Goal: Task Accomplishment & Management: Complete application form

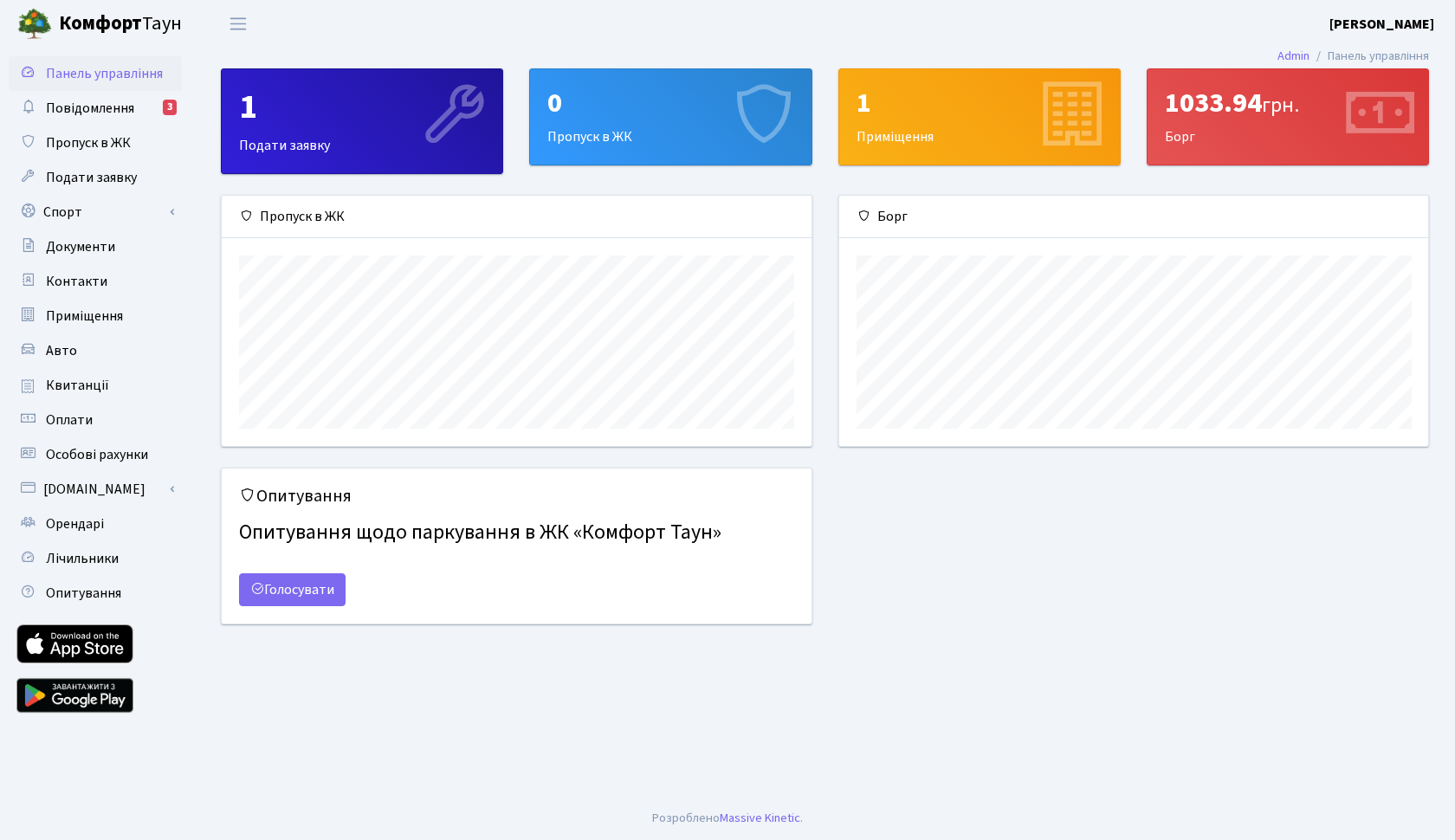
scroll to position [250, 589]
click at [90, 111] on span "Повідомлення" at bounding box center [90, 109] width 89 height 19
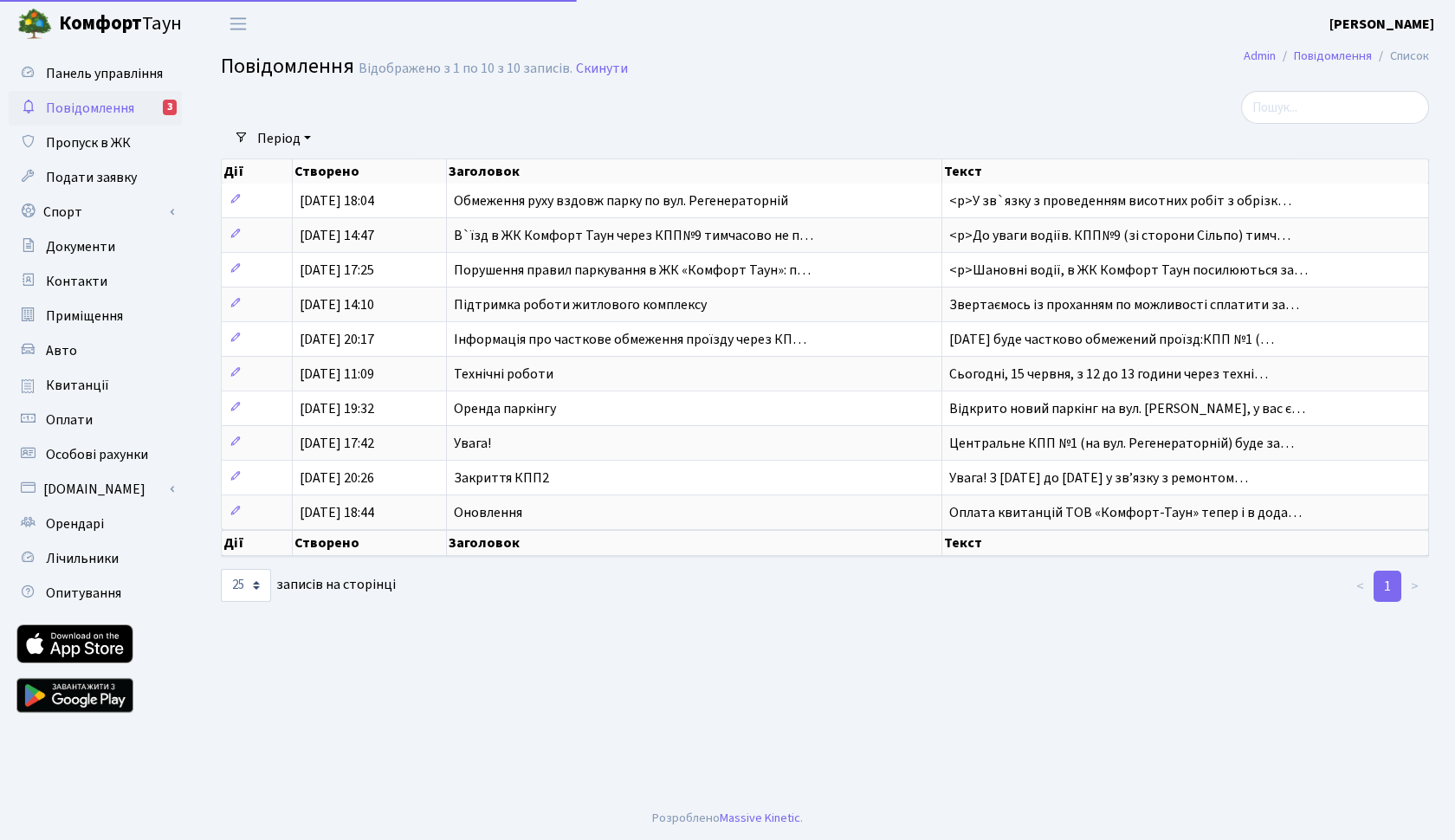
select select "25"
click at [132, 112] on span "Повідомлення" at bounding box center [90, 109] width 89 height 19
select select "25"
click at [122, 65] on span "Панель управління" at bounding box center [104, 73] width 117 height 19
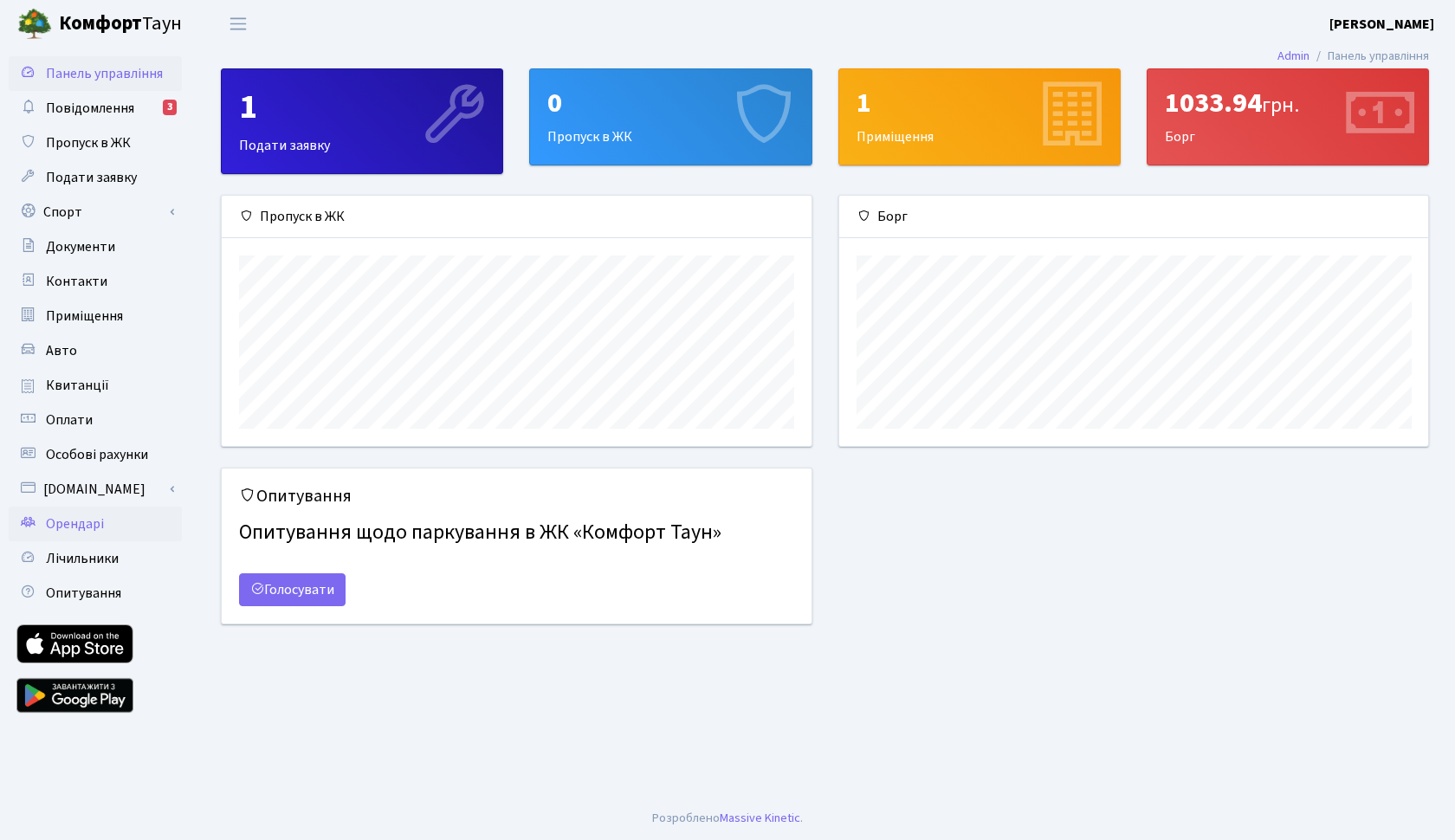
click at [108, 537] on link "Орендарі" at bounding box center [95, 524] width 173 height 34
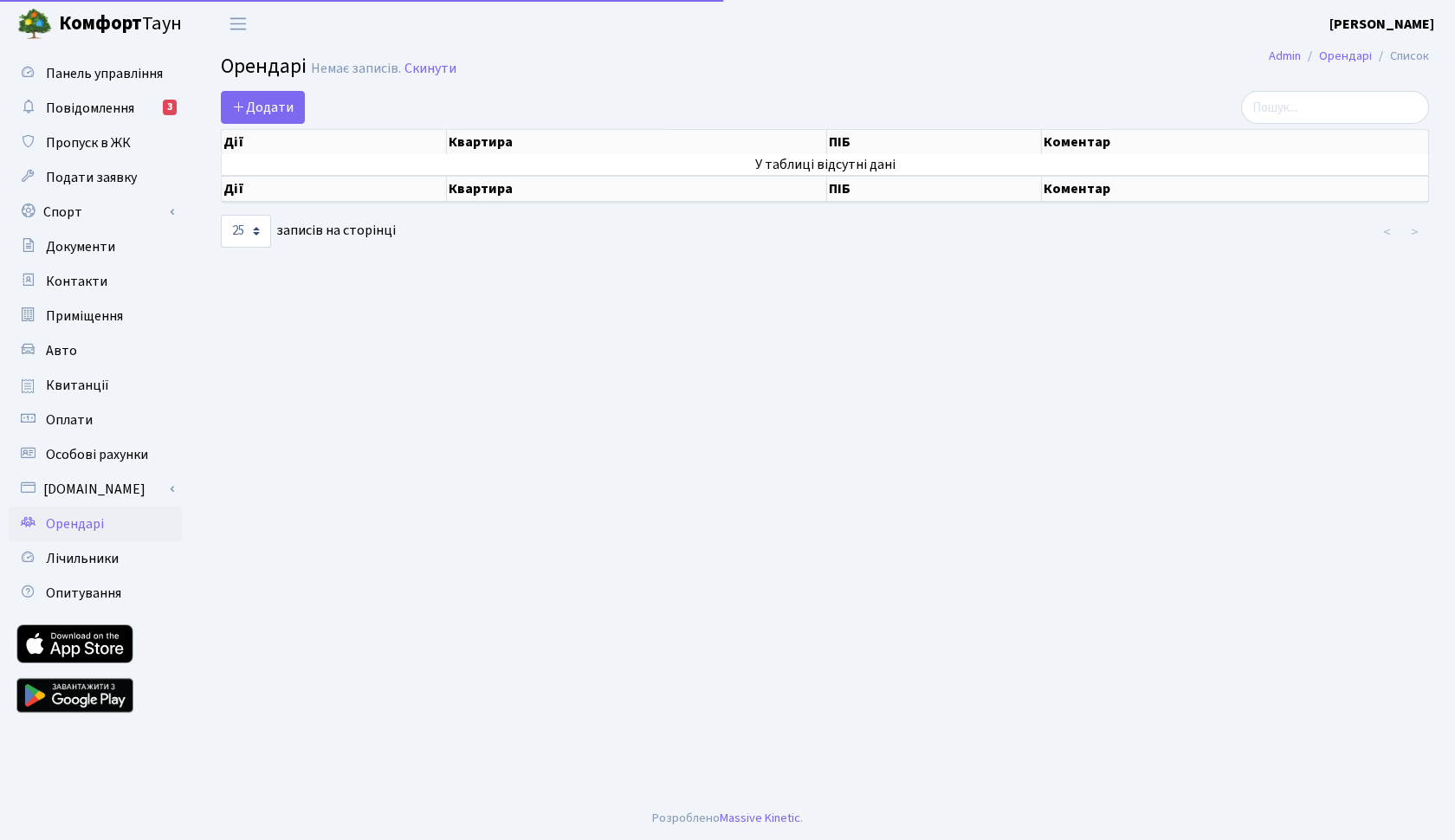
select select "25"
click at [283, 102] on span "Додати" at bounding box center [263, 108] width 62 height 19
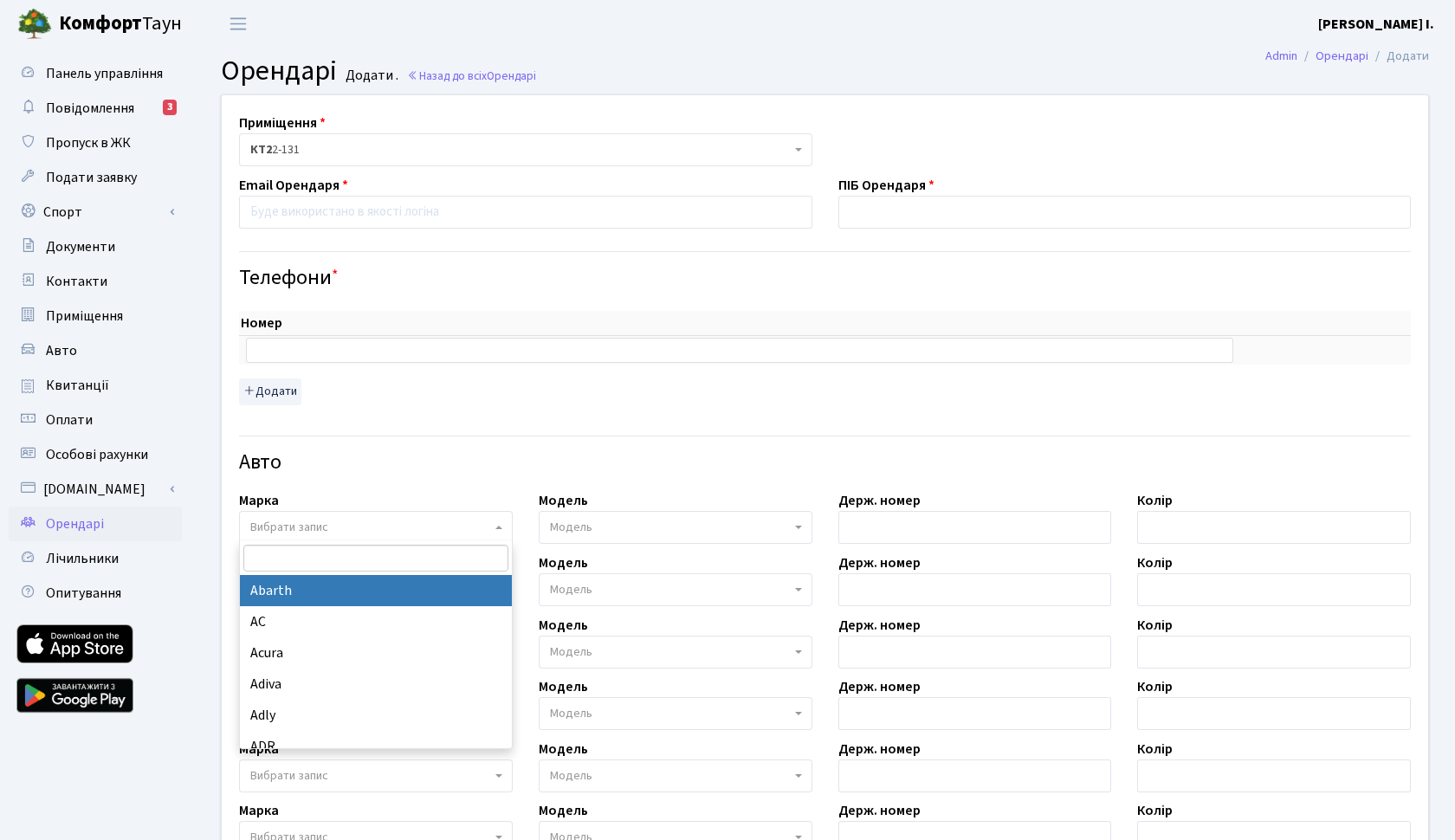
click at [302, 516] on span "Вибрати запис" at bounding box center [375, 527] width 273 height 33
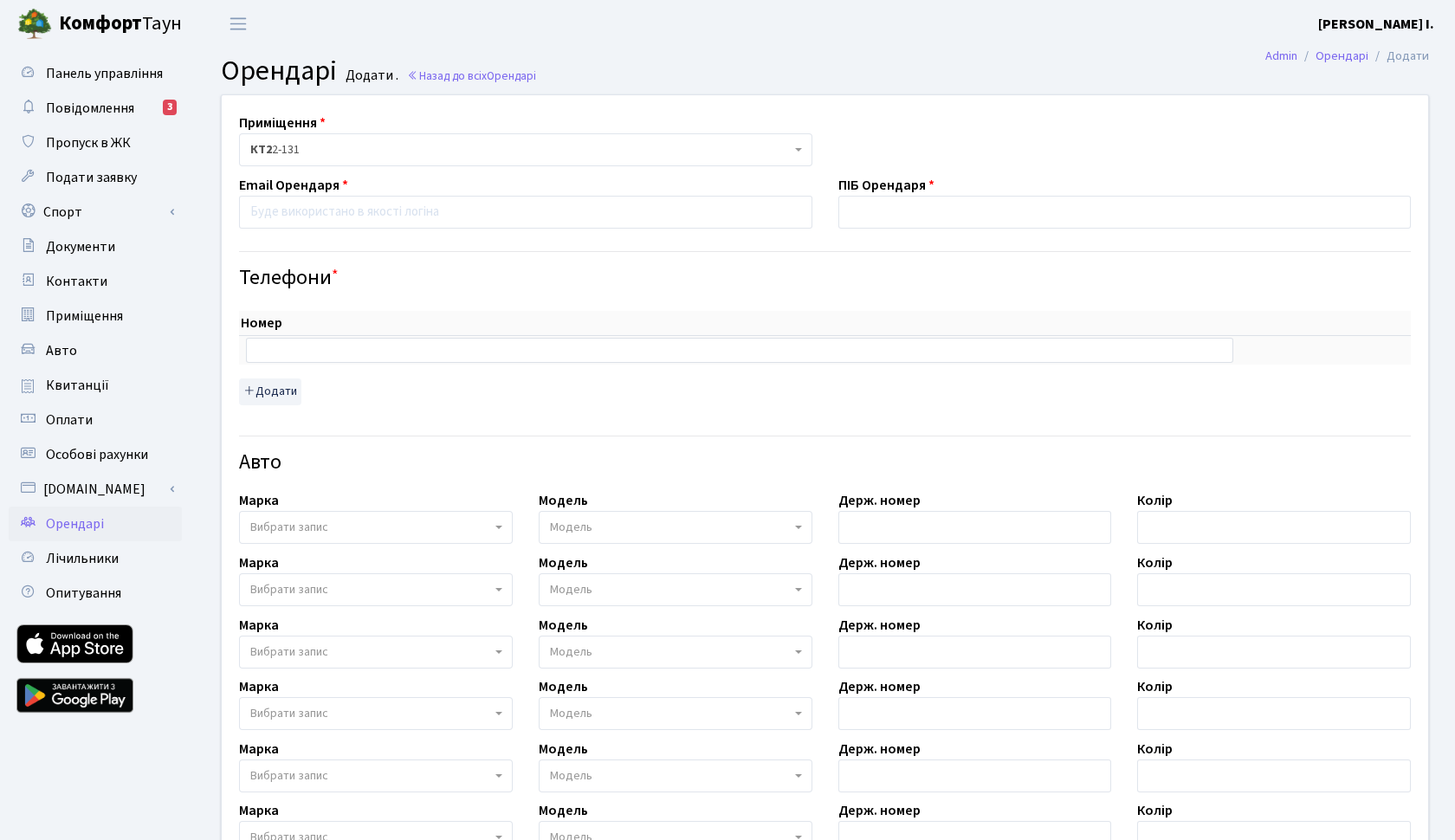
click at [352, 447] on div "Авто" at bounding box center [824, 452] width 1198 height 61
click at [380, 424] on div "Авто" at bounding box center [824, 452] width 1198 height 61
click at [275, 345] on input "text" at bounding box center [739, 350] width 987 height 24
type input "+380987615363"
type input "U"
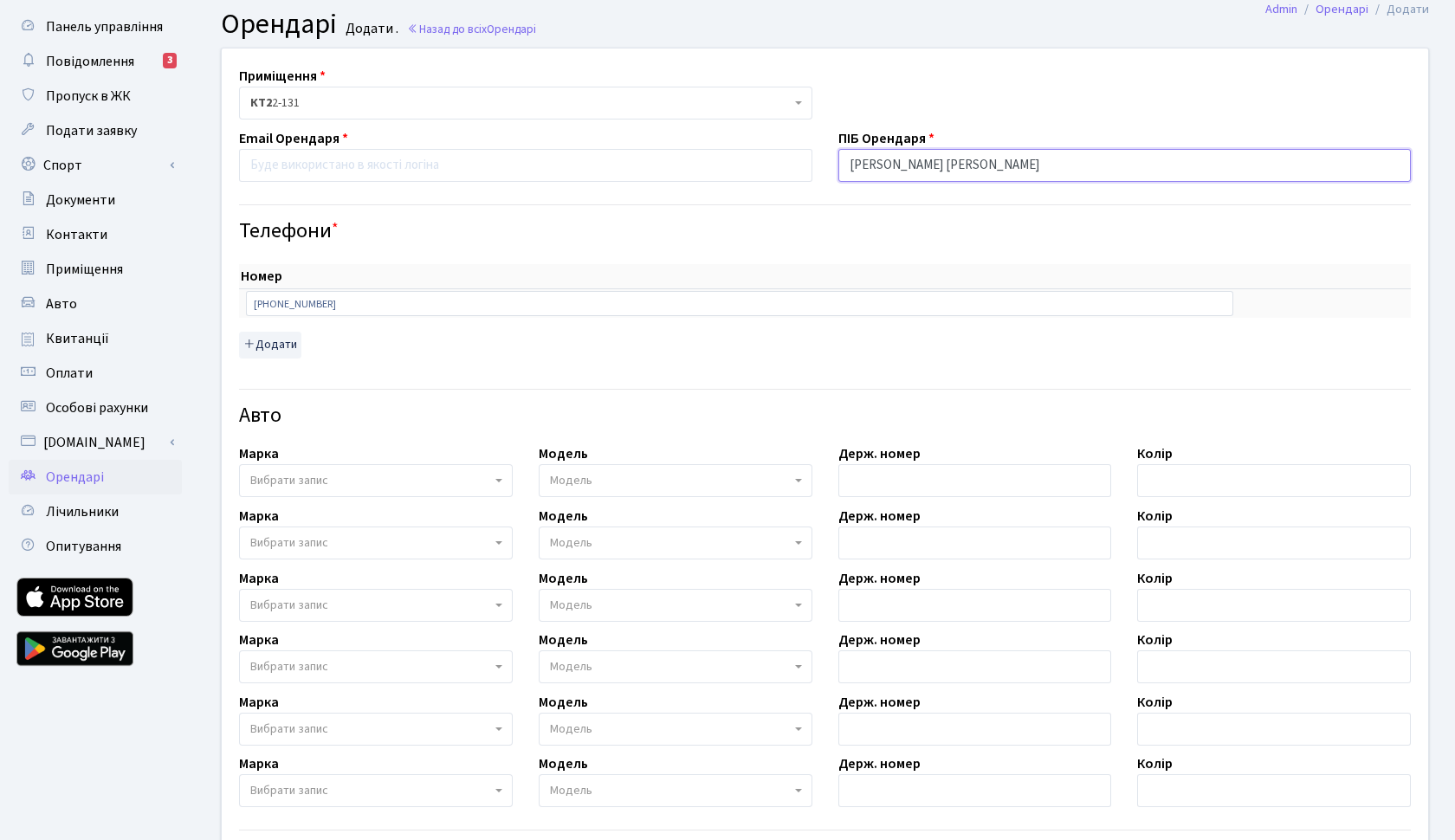
scroll to position [47, 0]
type input "[PERSON_NAME]"
click at [554, 167] on input "email" at bounding box center [526, 165] width 574 height 33
click at [825, 238] on h4 "Телефони *" at bounding box center [825, 231] width 1172 height 25
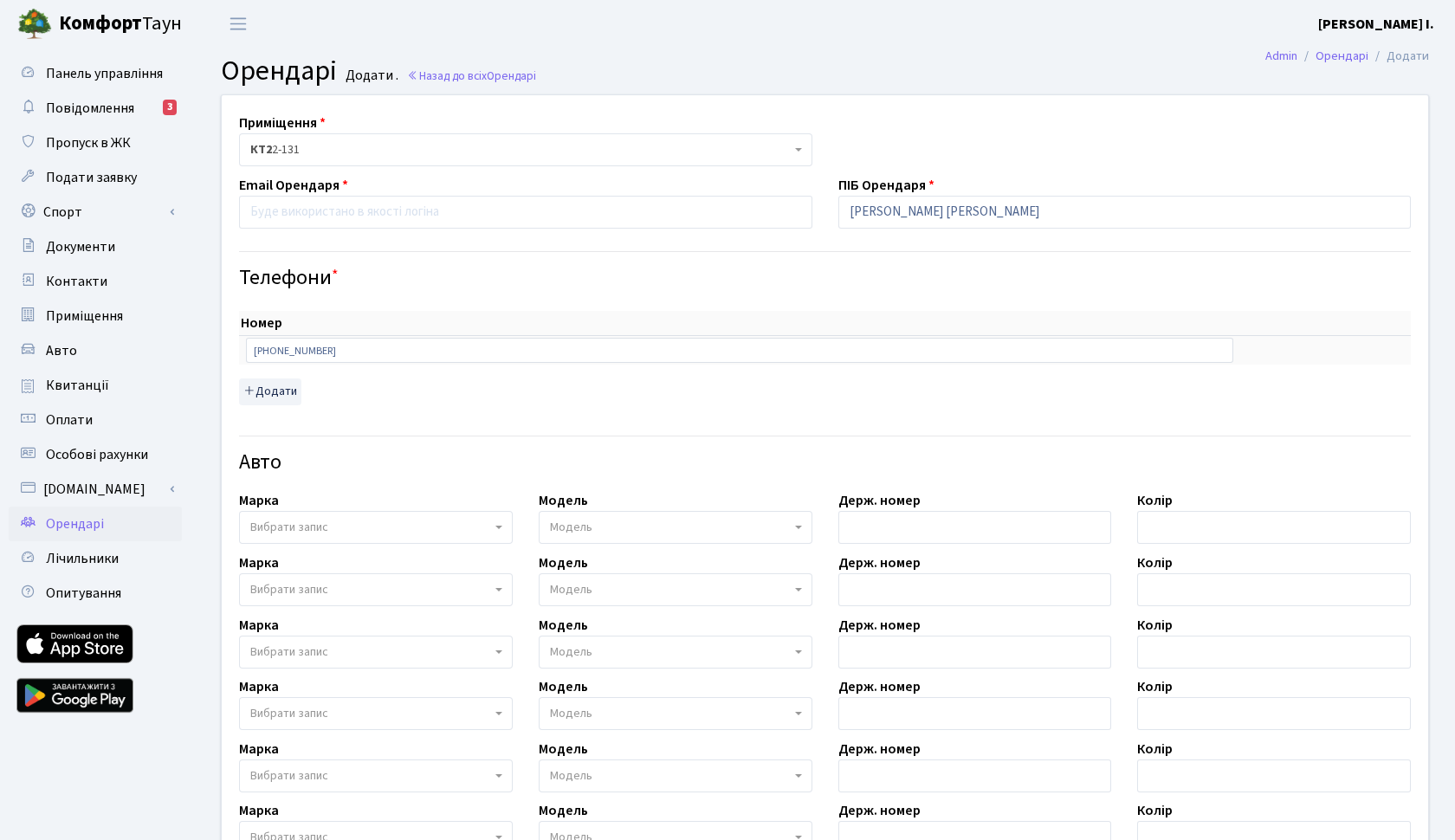
scroll to position [0, 0]
click at [354, 211] on input "email" at bounding box center [526, 211] width 574 height 33
type input "п"
click at [417, 210] on input "email" at bounding box center [526, 211] width 574 height 33
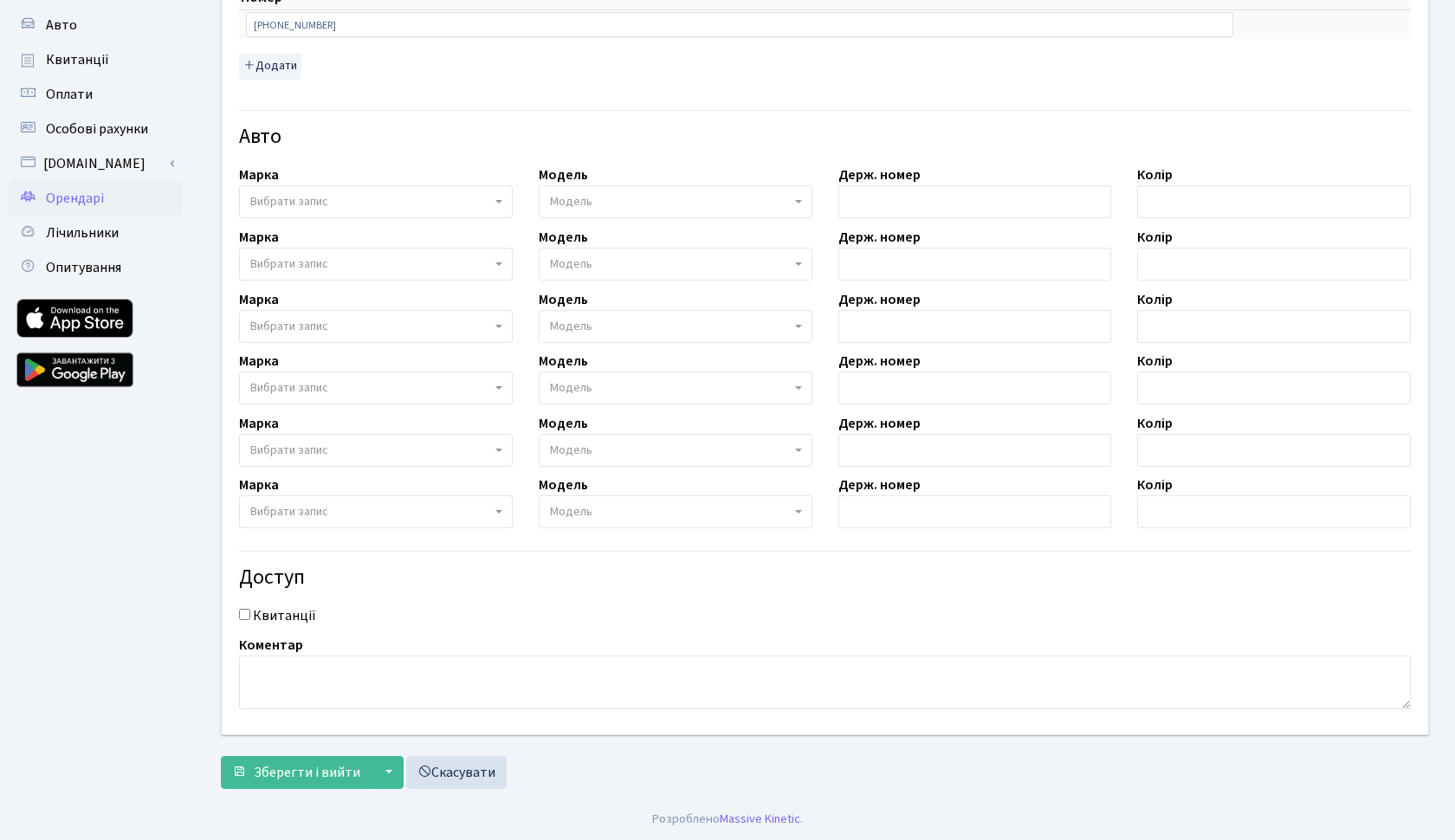
scroll to position [324, 0]
type input "galacanuanna@gmail.com"
click at [297, 781] on span "Зберегти і вийти" at bounding box center [307, 774] width 107 height 19
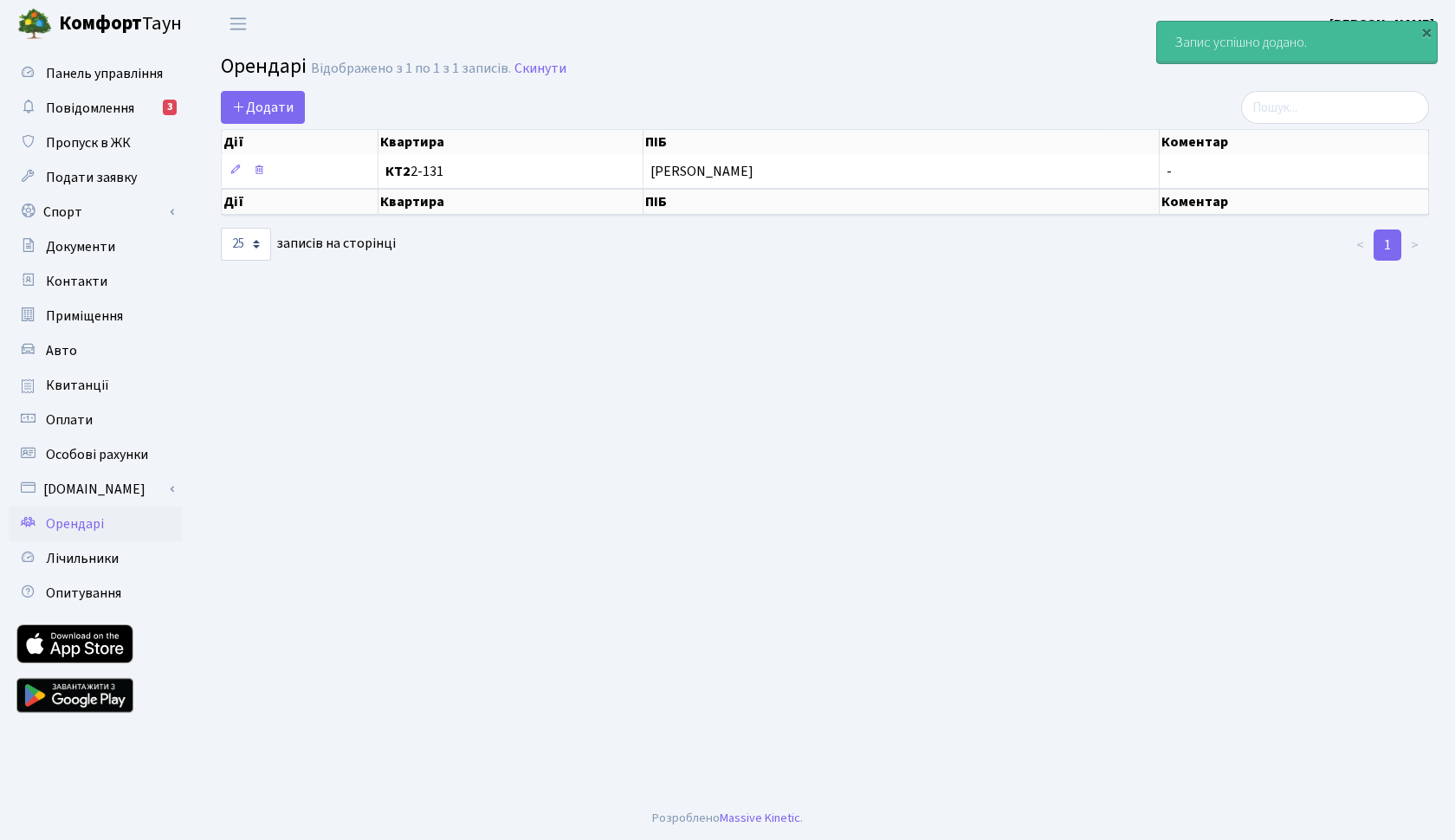
select select "25"
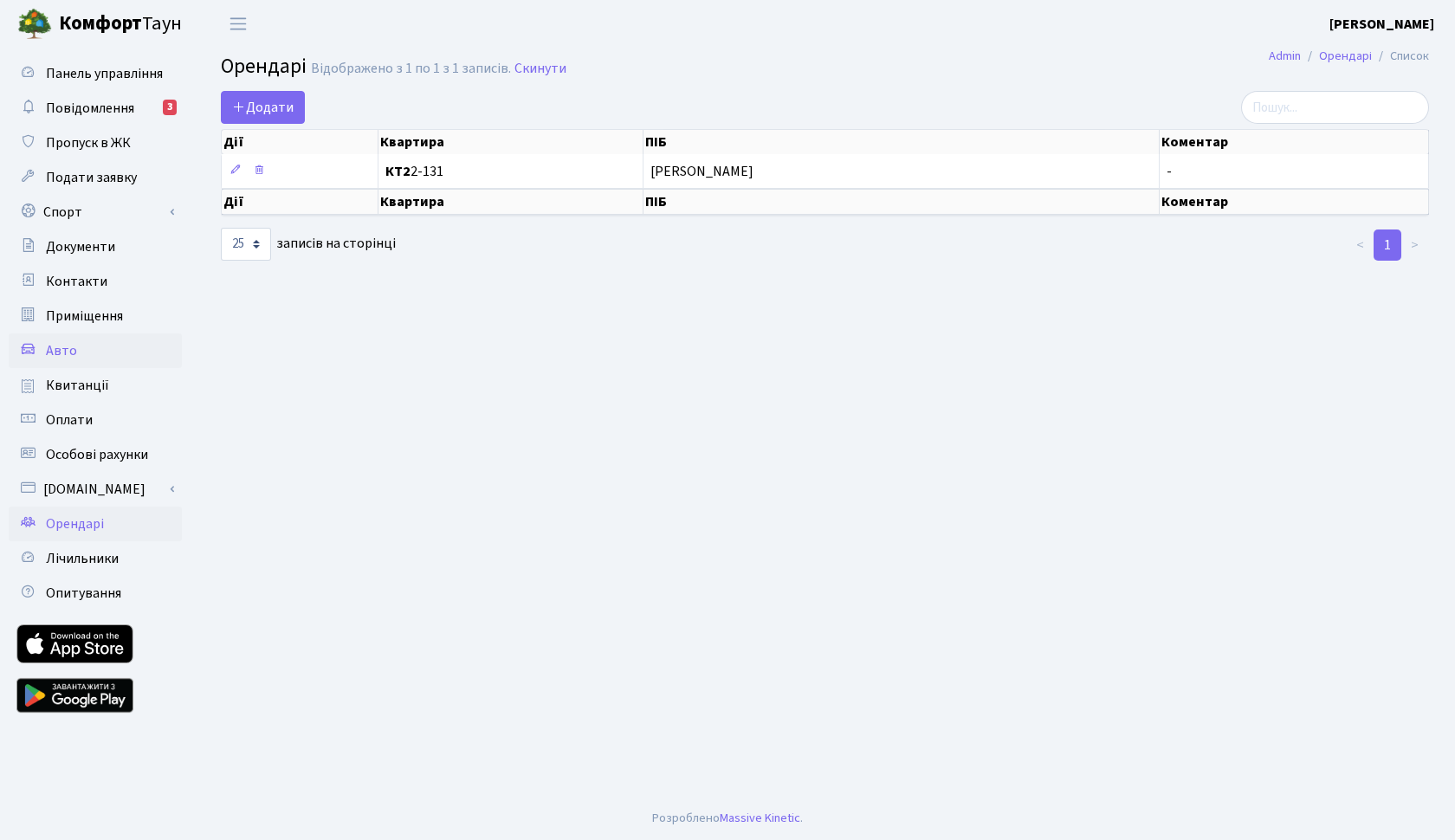
click at [72, 350] on span "Авто" at bounding box center [61, 350] width 31 height 19
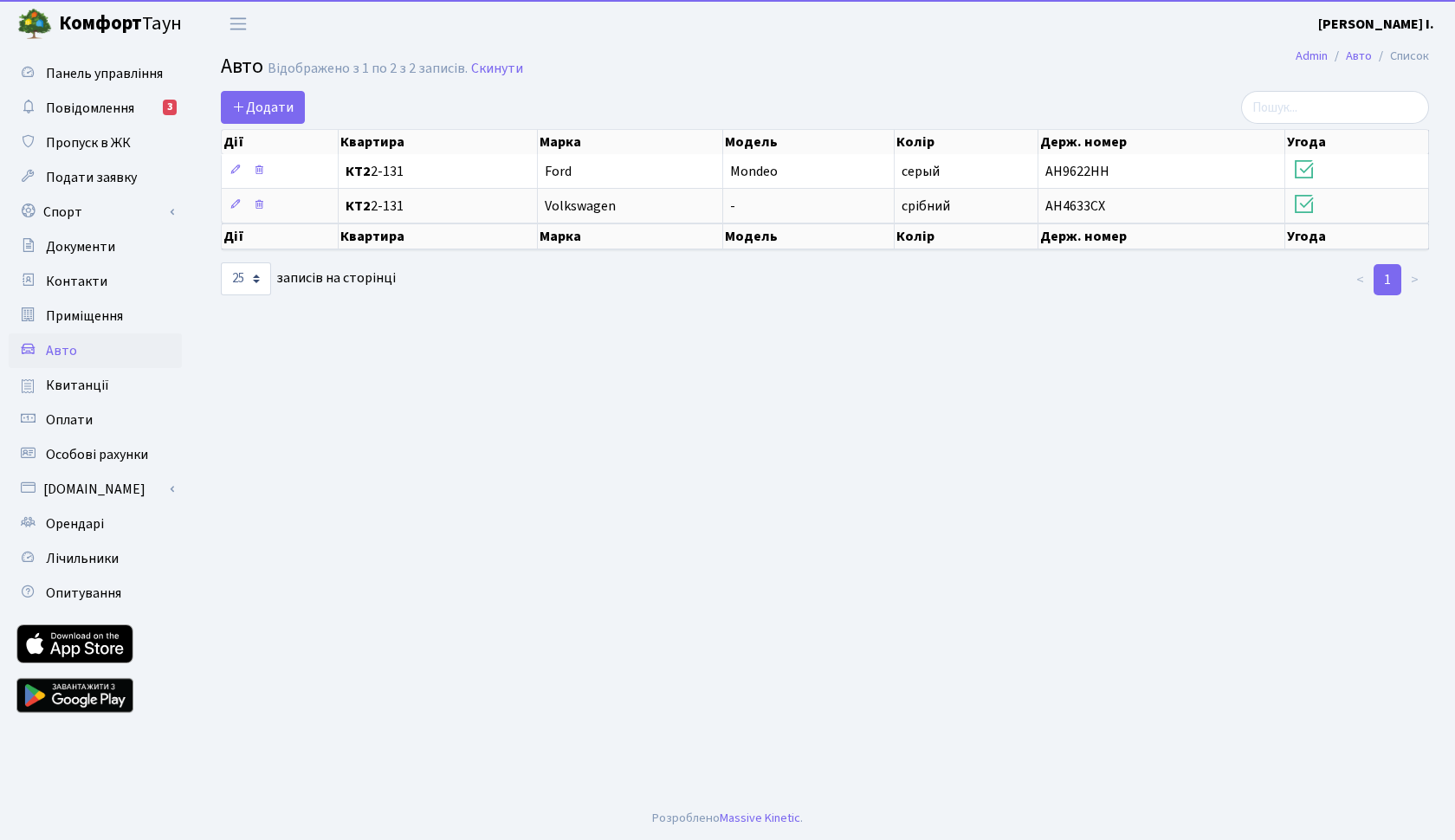
select select "25"
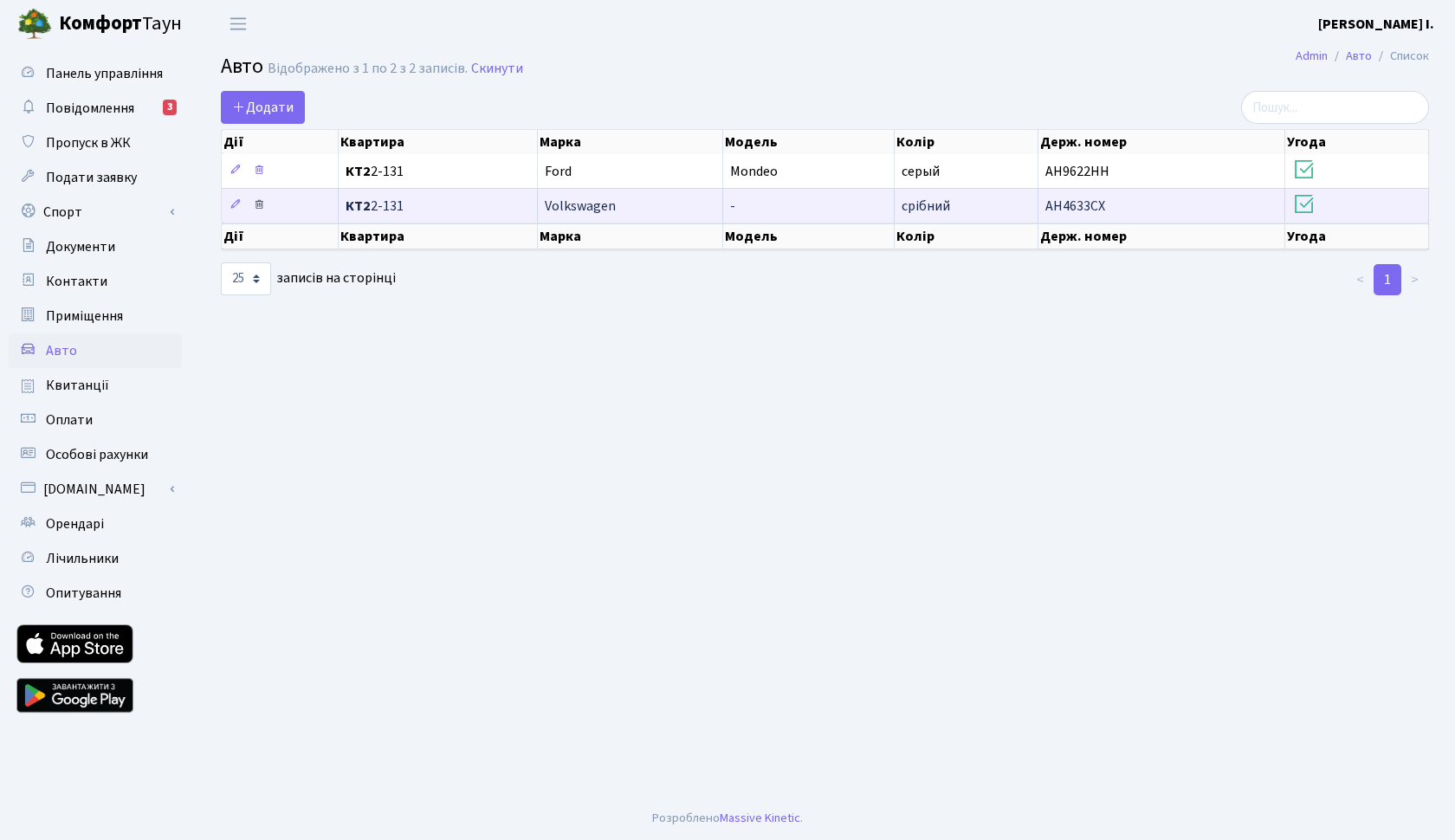
click at [259, 202] on icon at bounding box center [258, 204] width 12 height 12
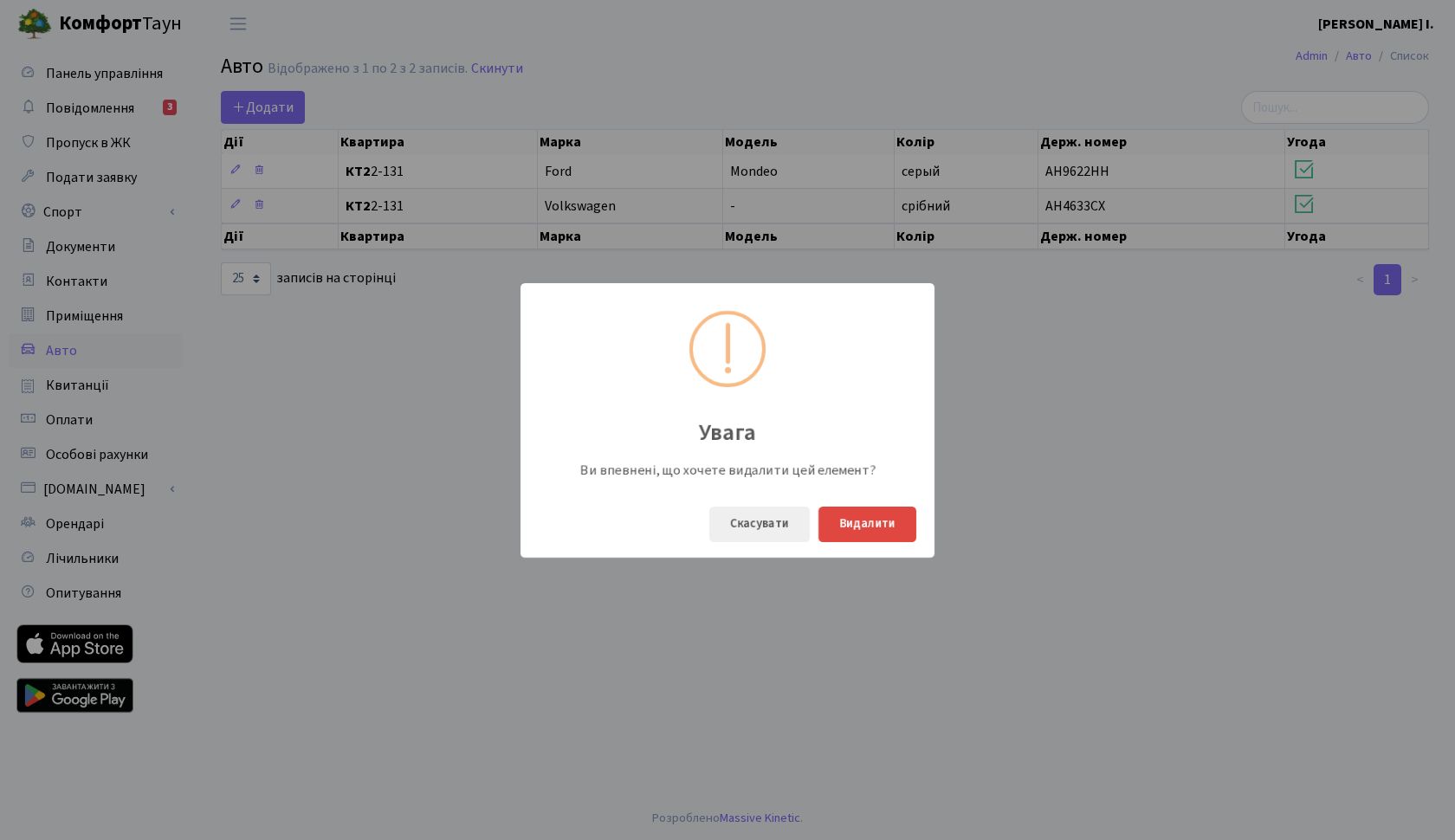
click at [860, 520] on button "Видалити" at bounding box center [867, 524] width 98 height 35
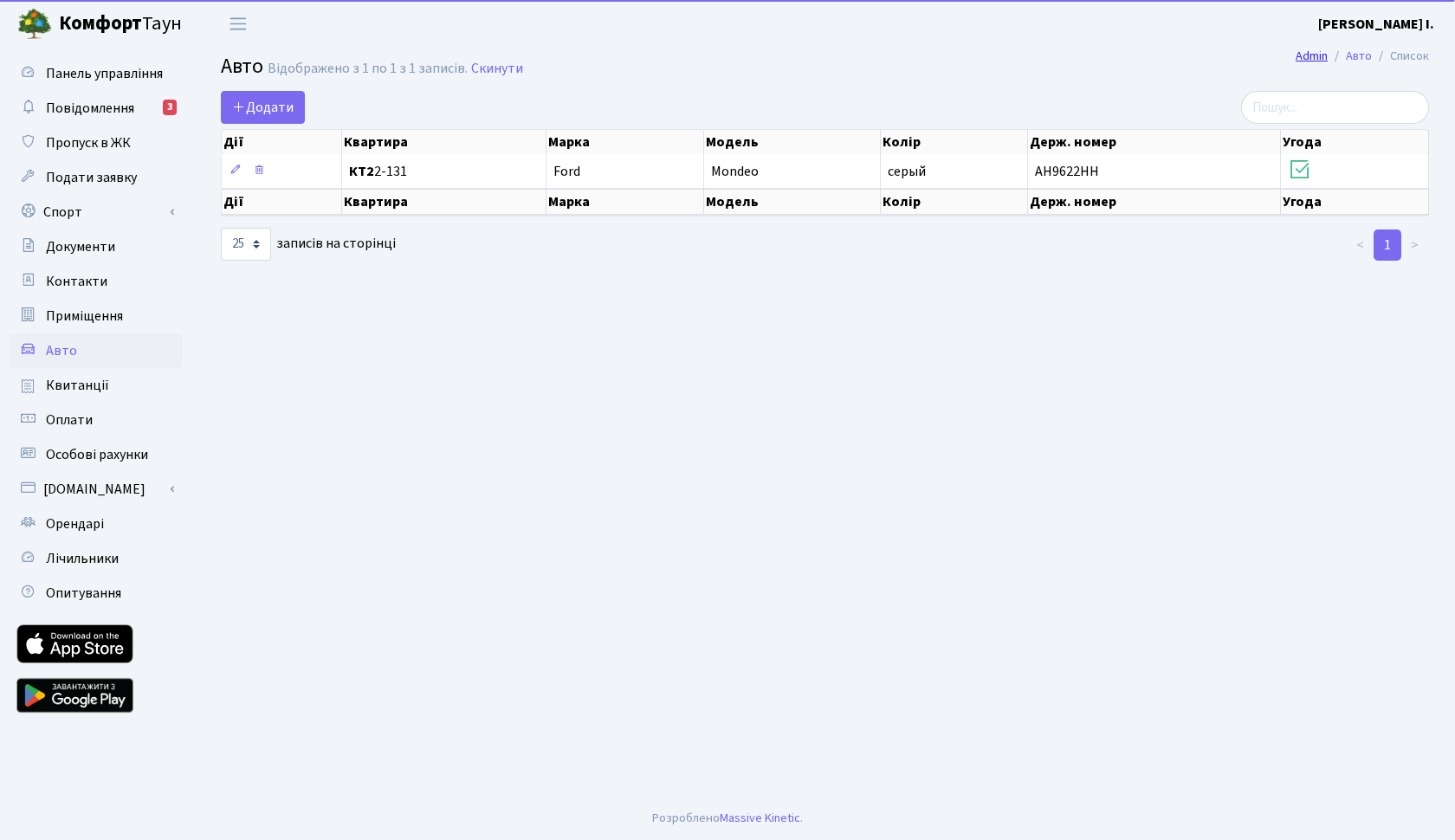
click at [1320, 58] on link "Admin" at bounding box center [1312, 55] width 32 height 18
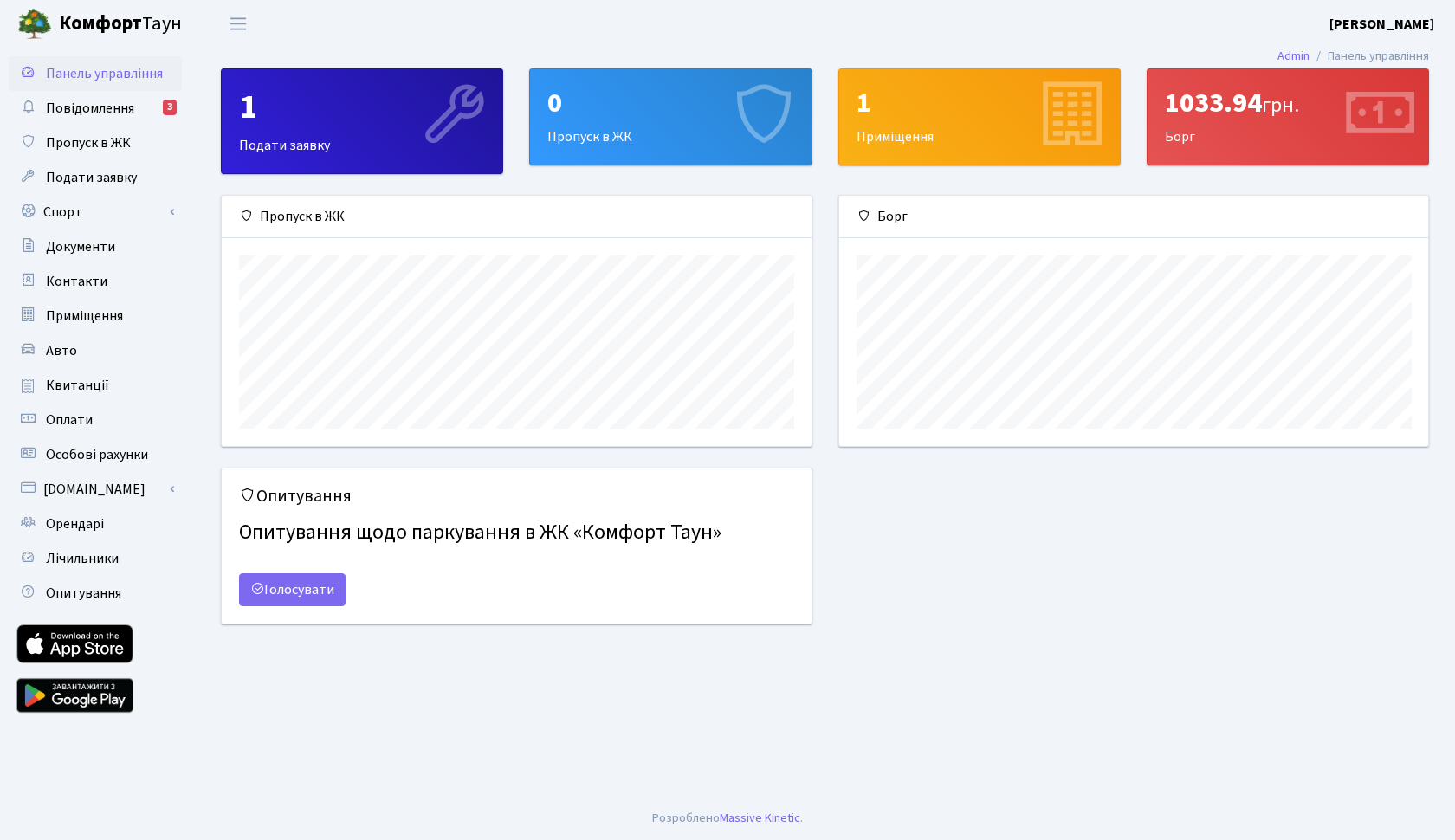
scroll to position [250, 589]
click at [320, 105] on div "1" at bounding box center [362, 108] width 246 height 42
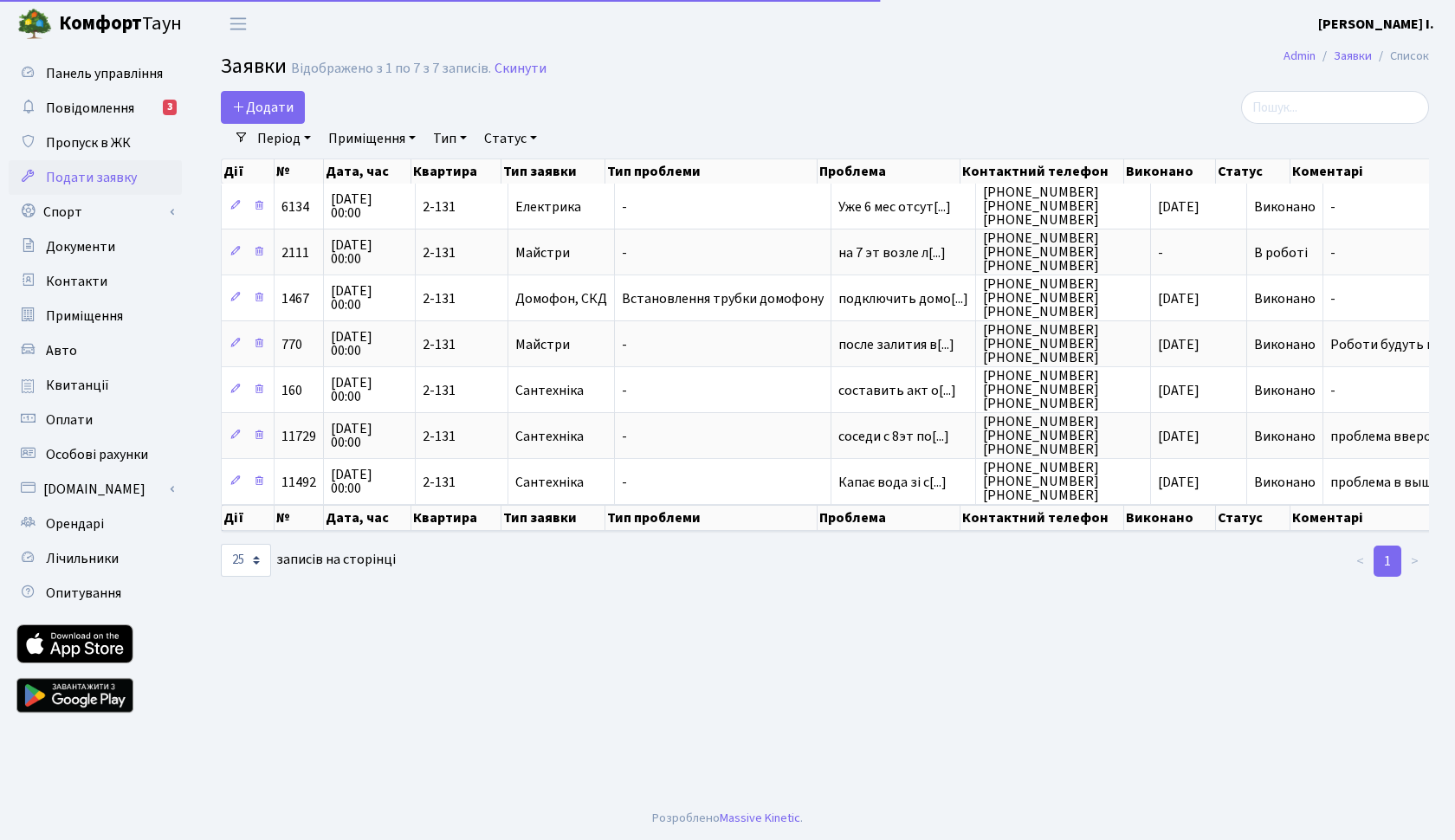
select select "25"
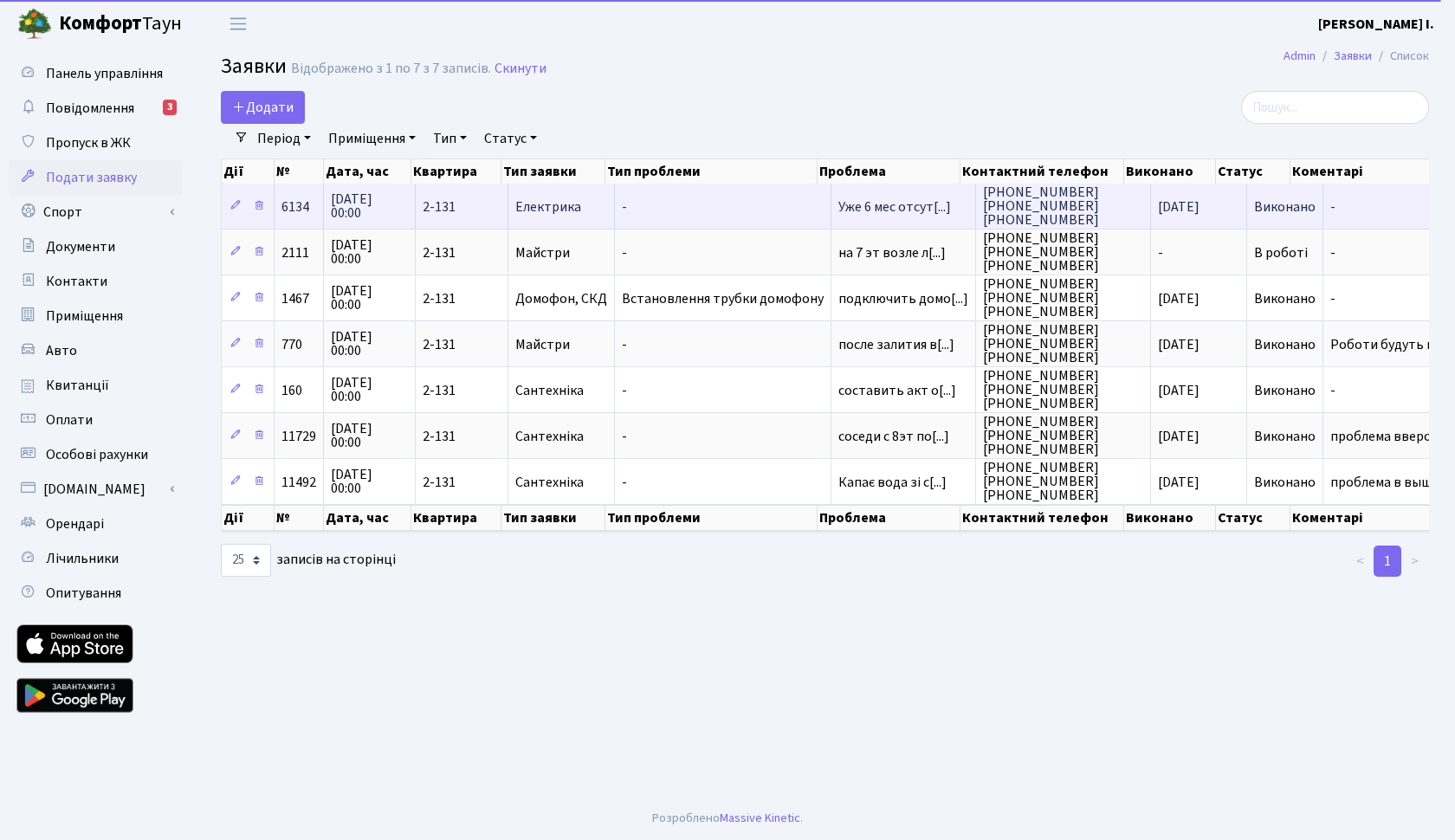
click at [908, 195] on td "Уже 6 мес отсут[...]" at bounding box center [904, 206] width 145 height 45
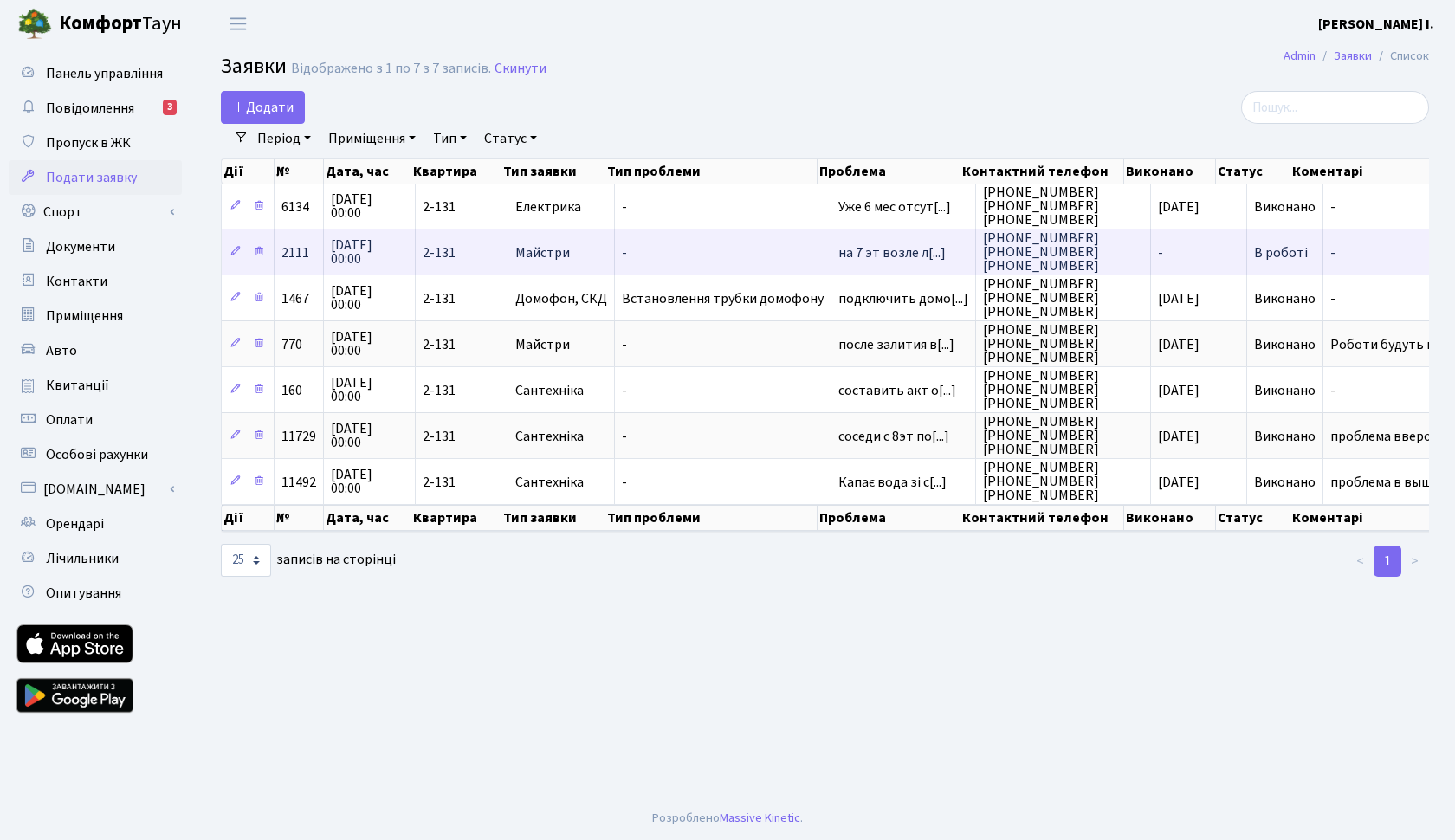
click at [905, 245] on span "на 7 эт возле л[...]" at bounding box center [892, 252] width 108 height 19
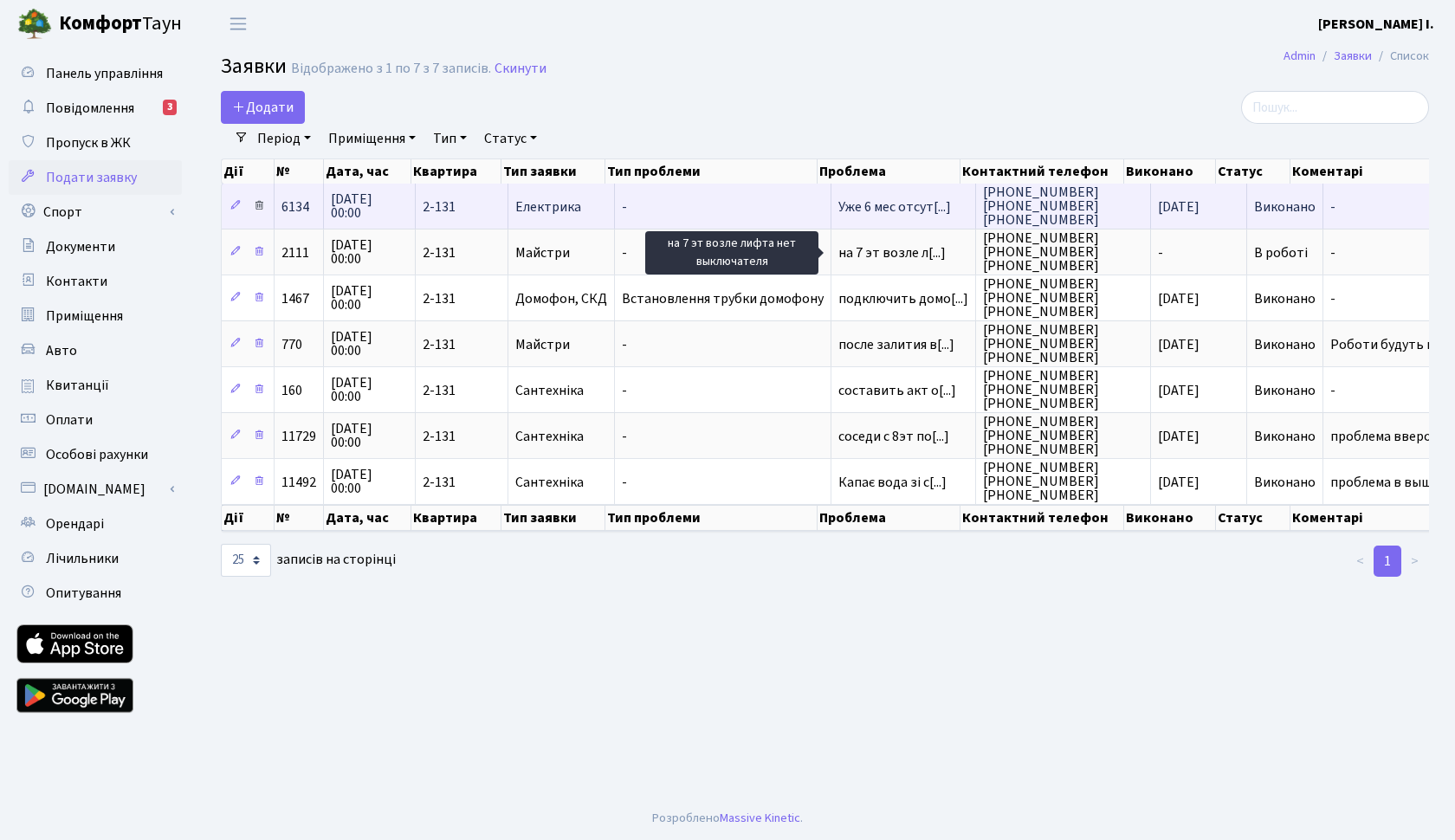
click at [254, 200] on icon at bounding box center [258, 205] width 12 height 12
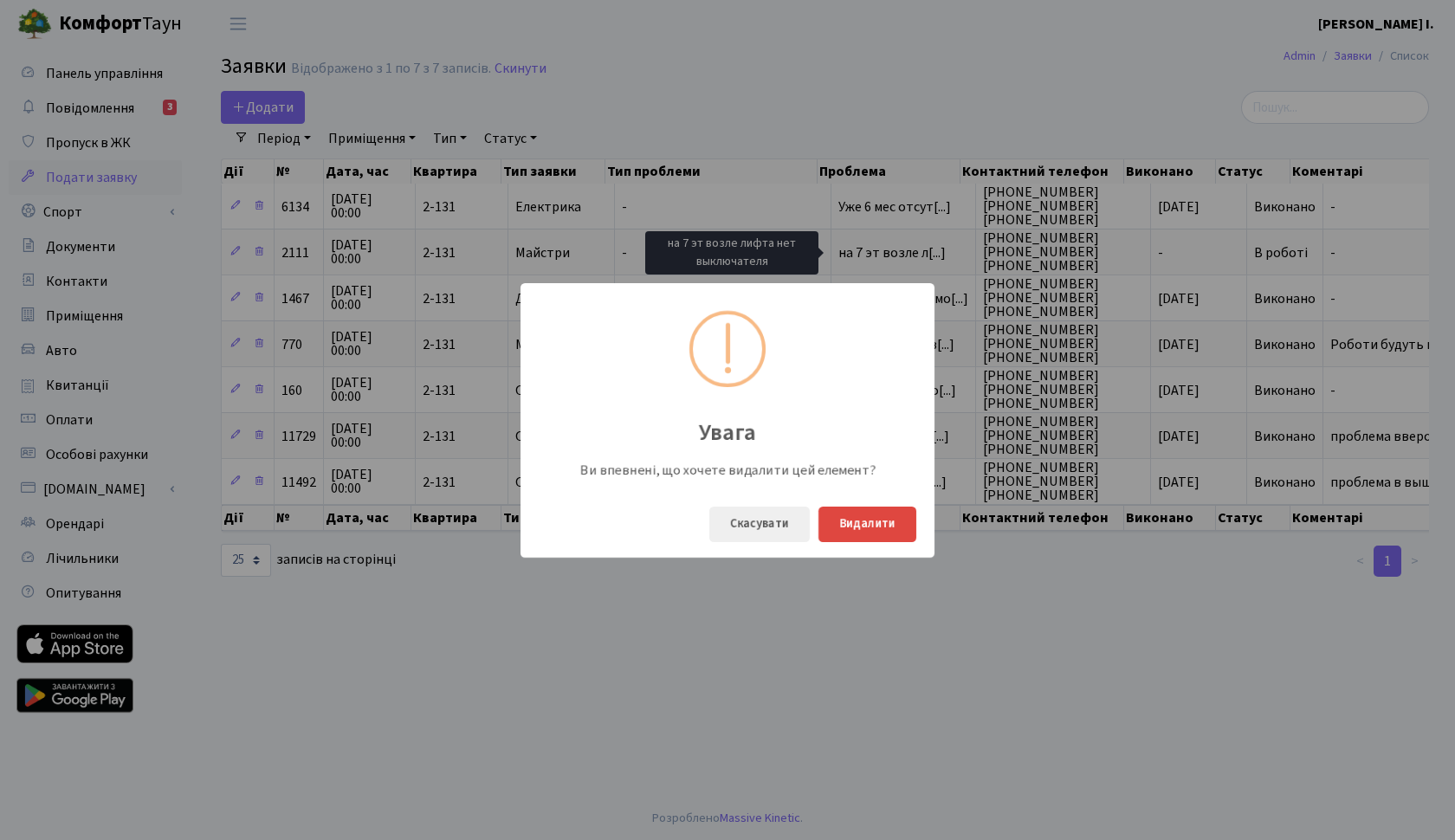
click at [866, 530] on button "Видалити" at bounding box center [867, 524] width 98 height 35
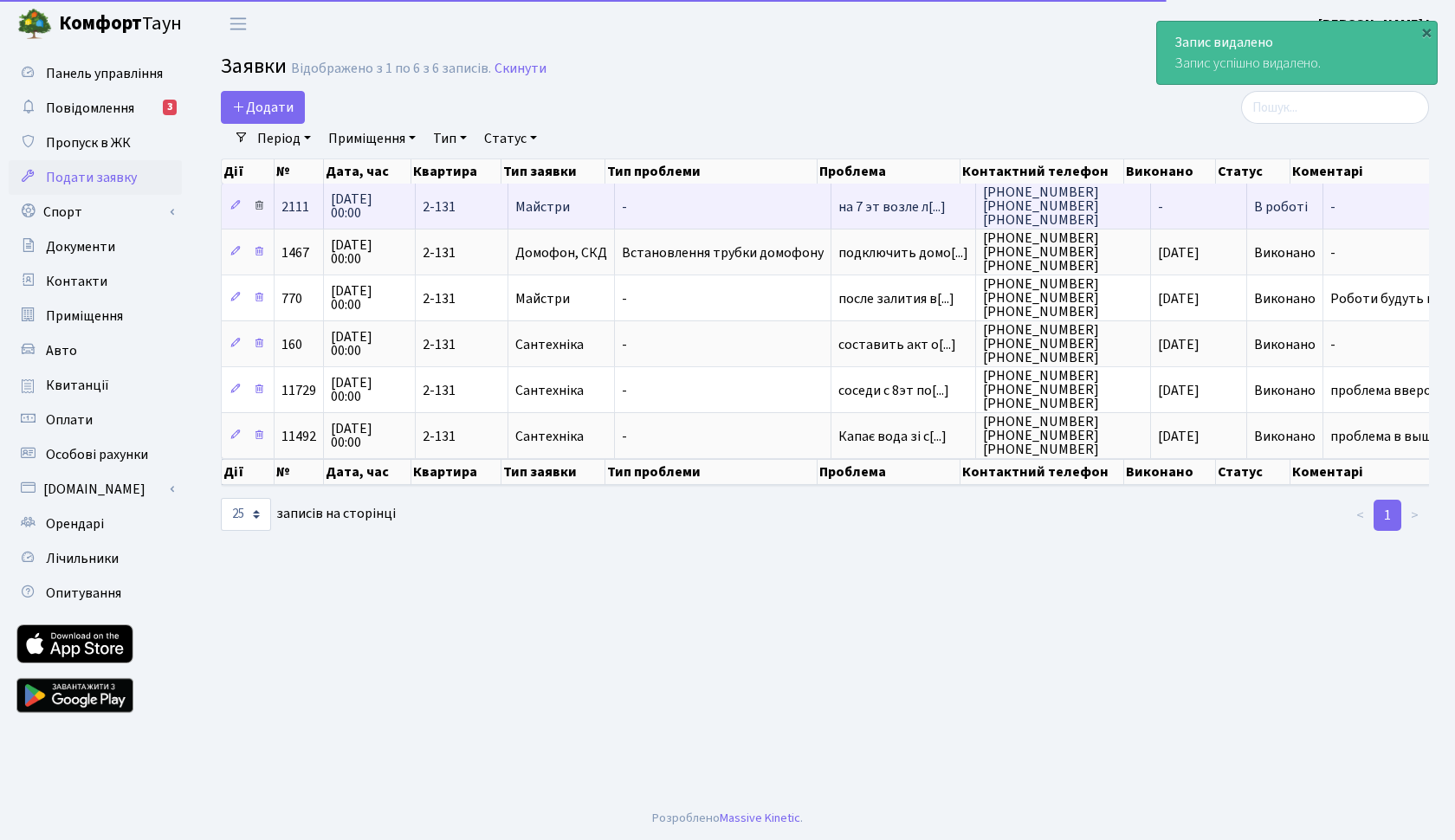
click at [266, 209] on link at bounding box center [259, 207] width 21 height 27
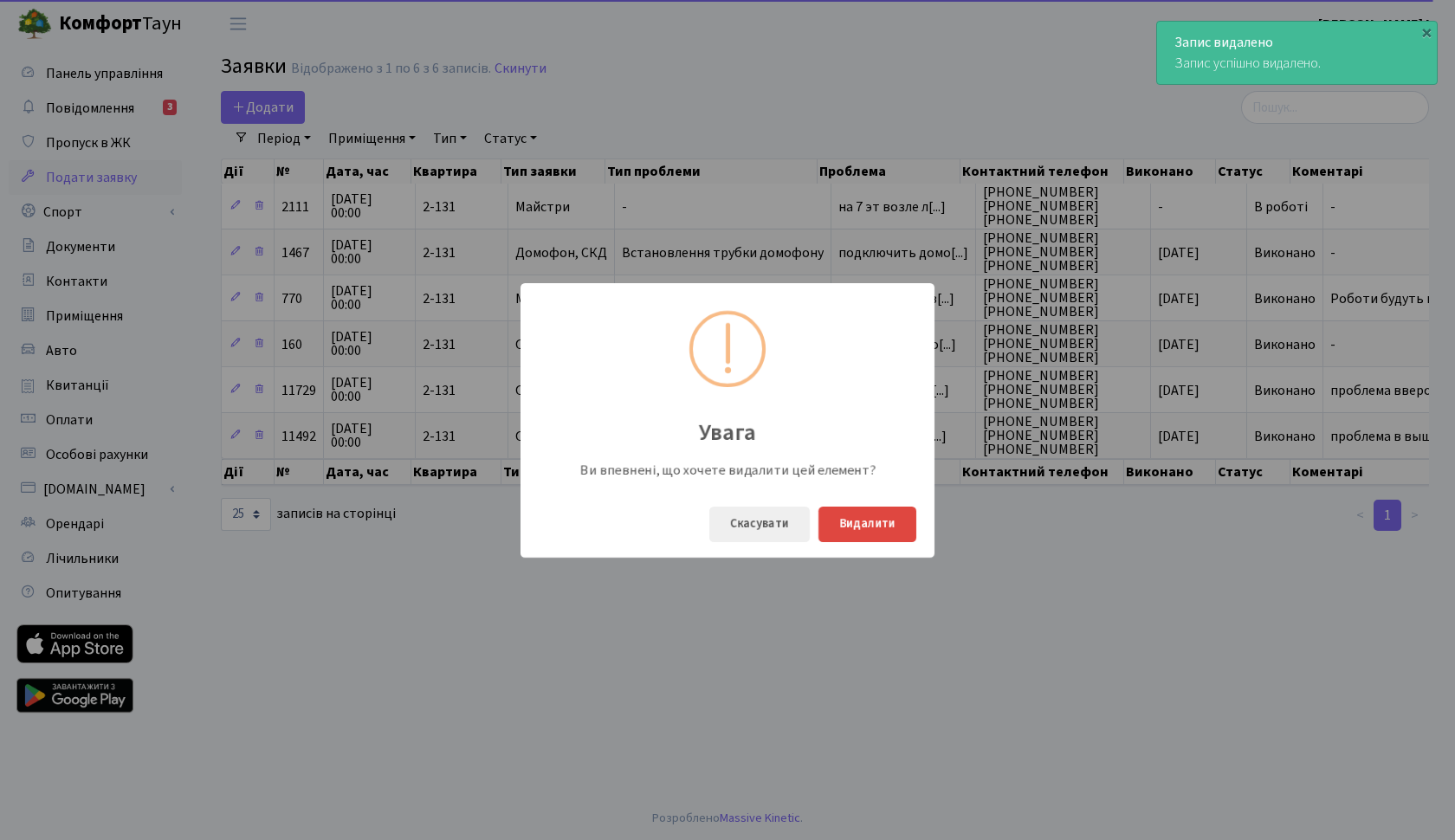
click at [891, 528] on button "Видалити" at bounding box center [867, 524] width 98 height 35
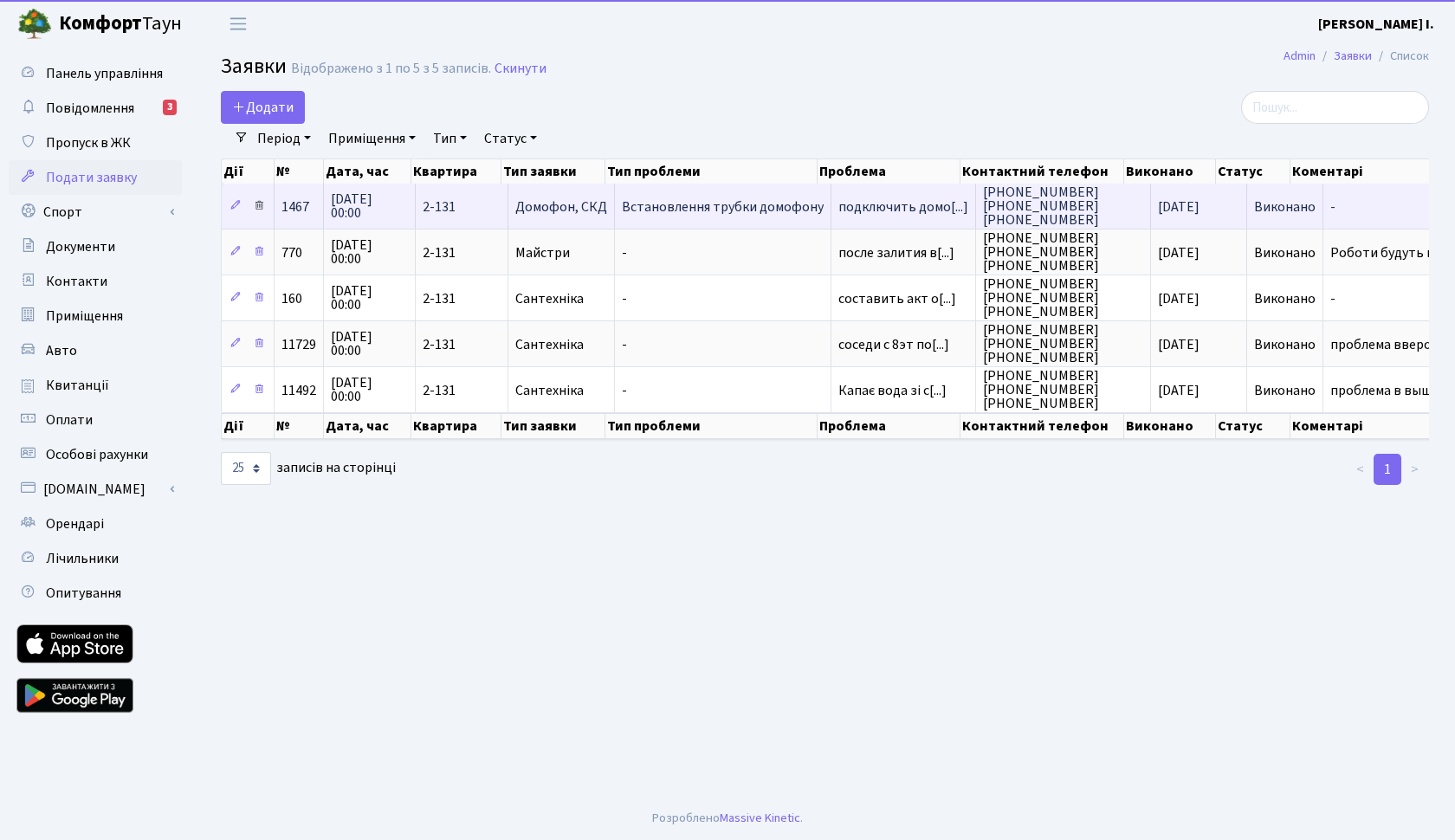
click at [261, 200] on icon at bounding box center [258, 205] width 12 height 12
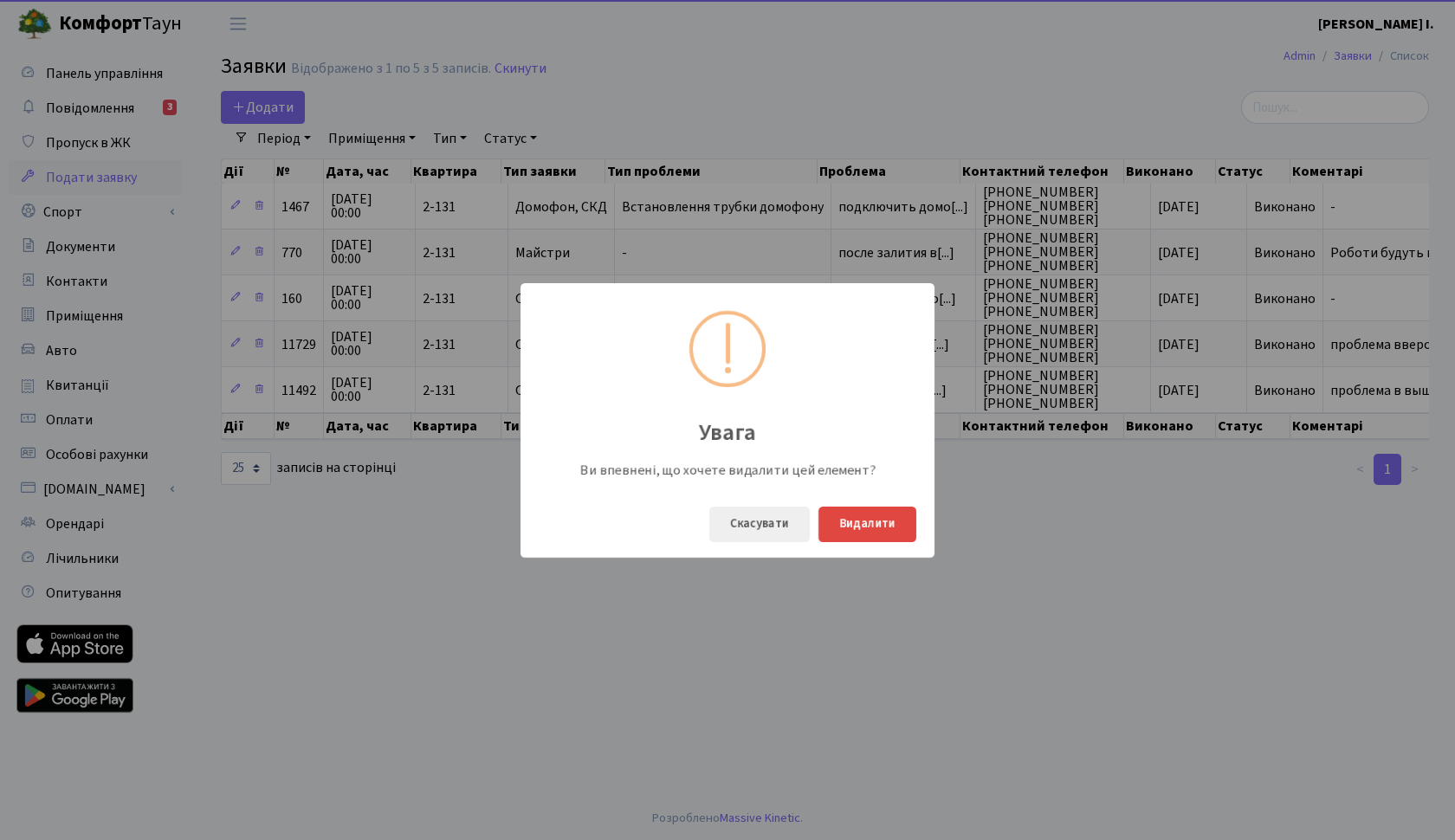
click at [879, 521] on button "Видалити" at bounding box center [867, 524] width 98 height 35
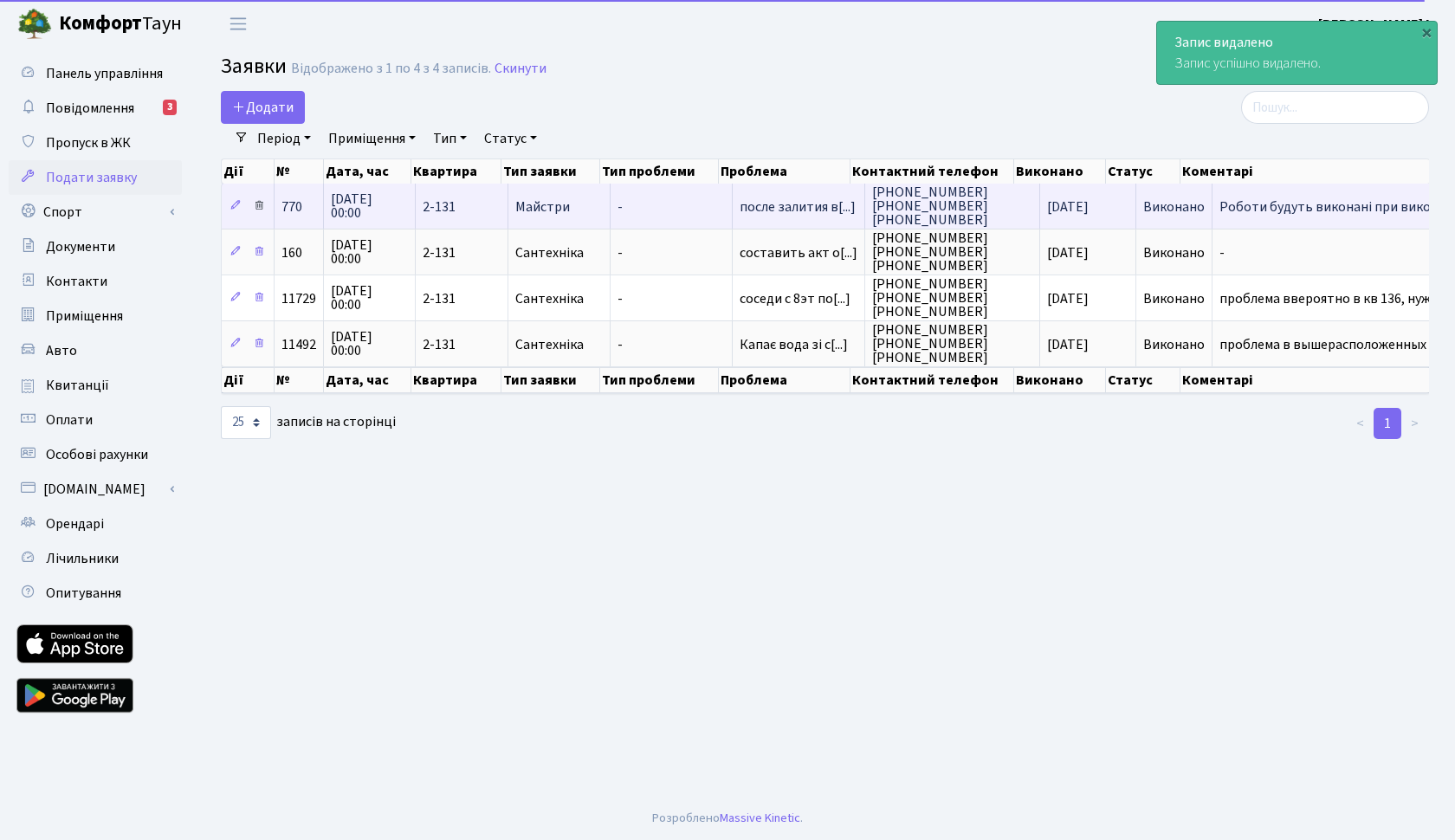
click at [264, 205] on icon at bounding box center [258, 205] width 12 height 12
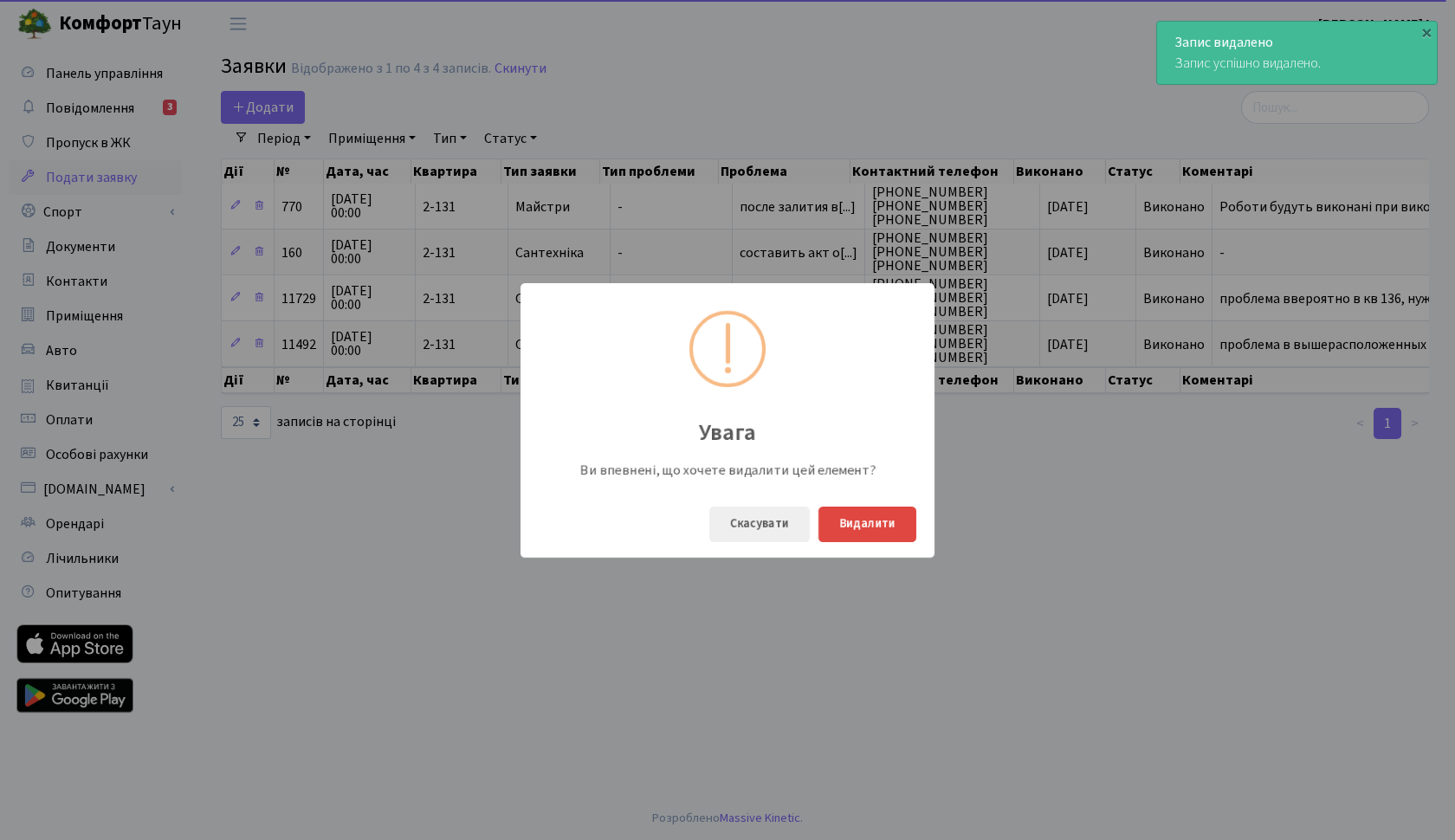
click at [893, 533] on button "Видалити" at bounding box center [867, 524] width 98 height 35
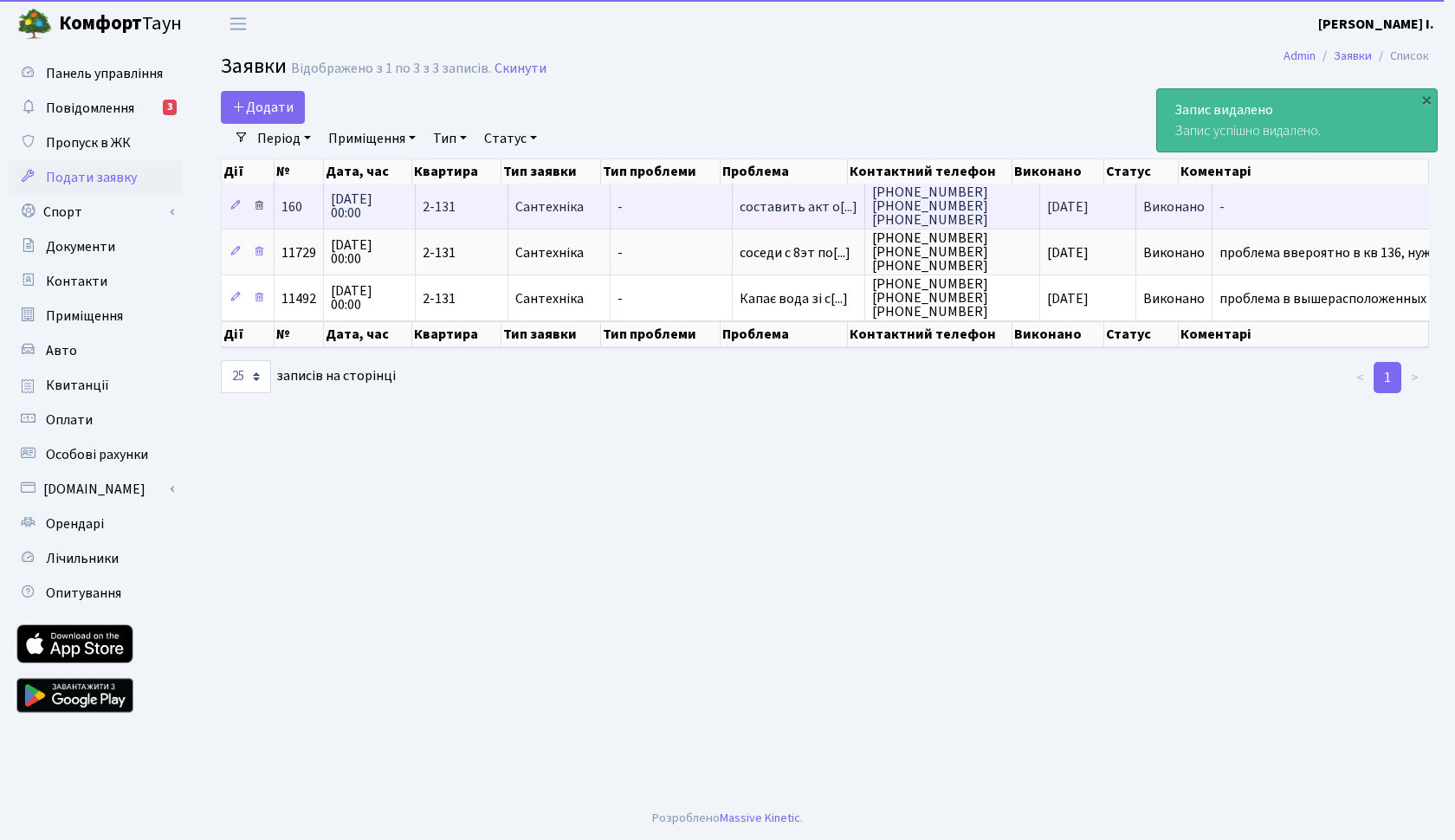
click at [262, 208] on icon at bounding box center [258, 205] width 12 height 12
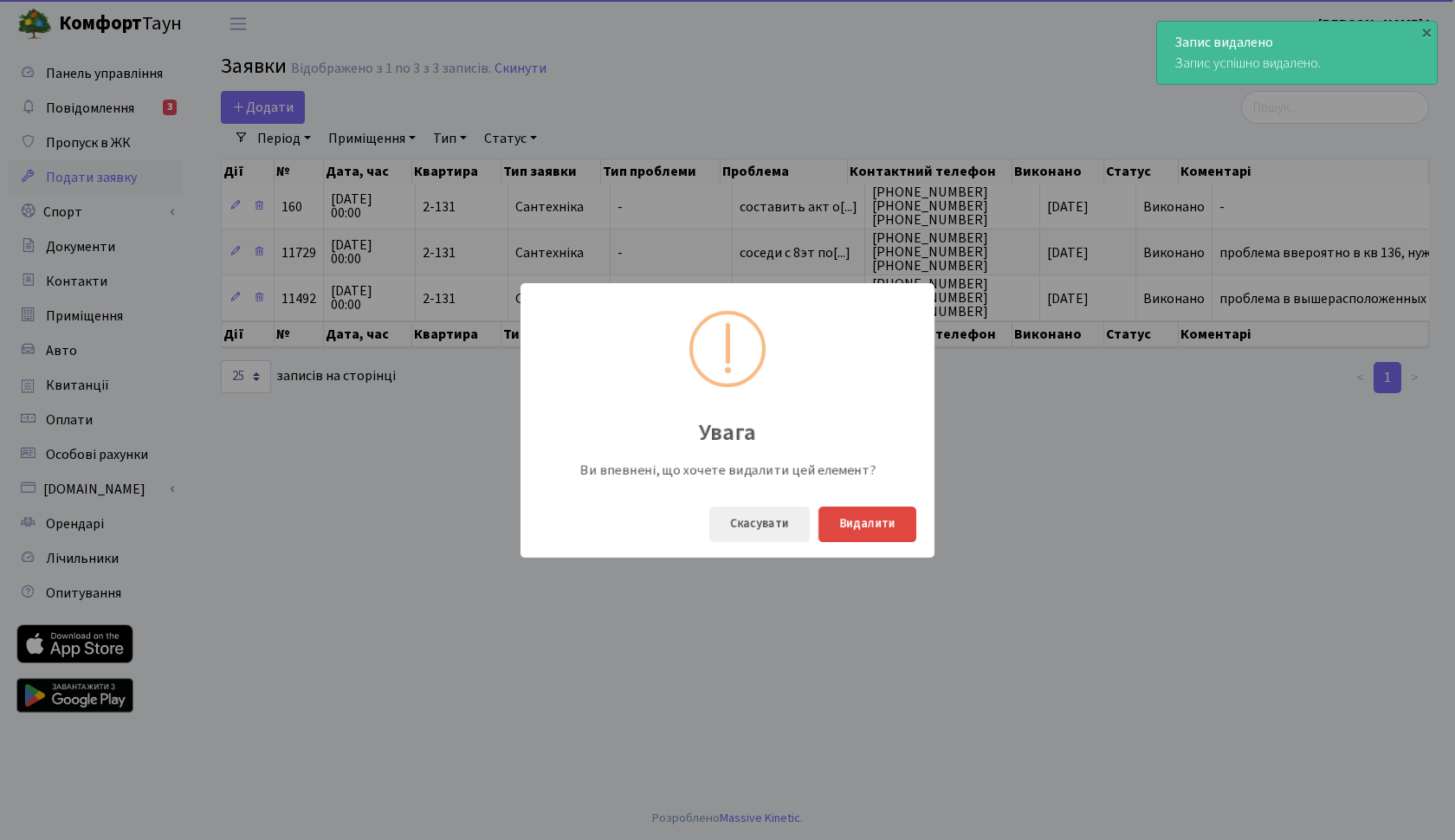
click at [857, 516] on button "Видалити" at bounding box center [867, 524] width 98 height 35
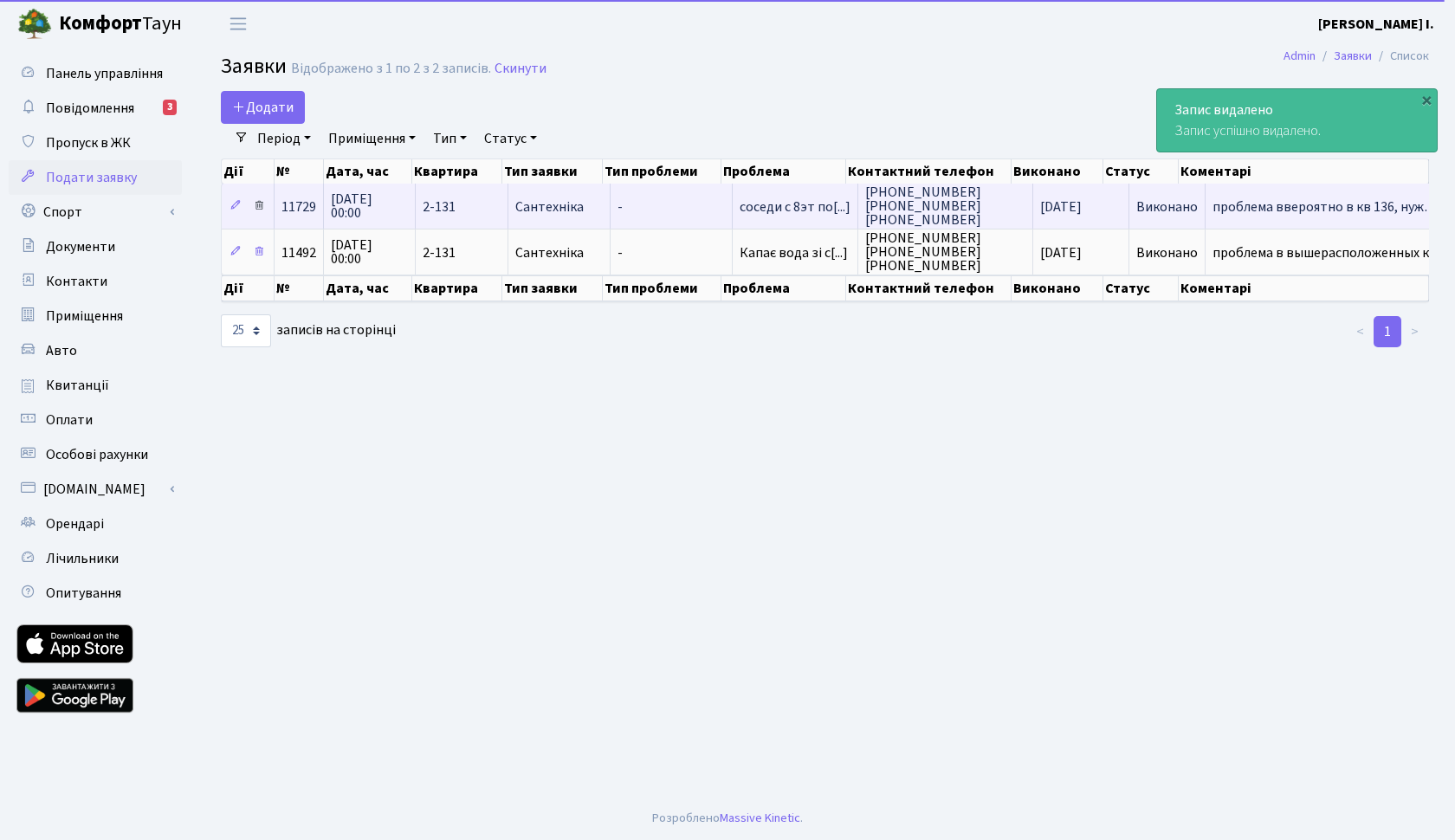
click at [258, 196] on link at bounding box center [259, 207] width 21 height 27
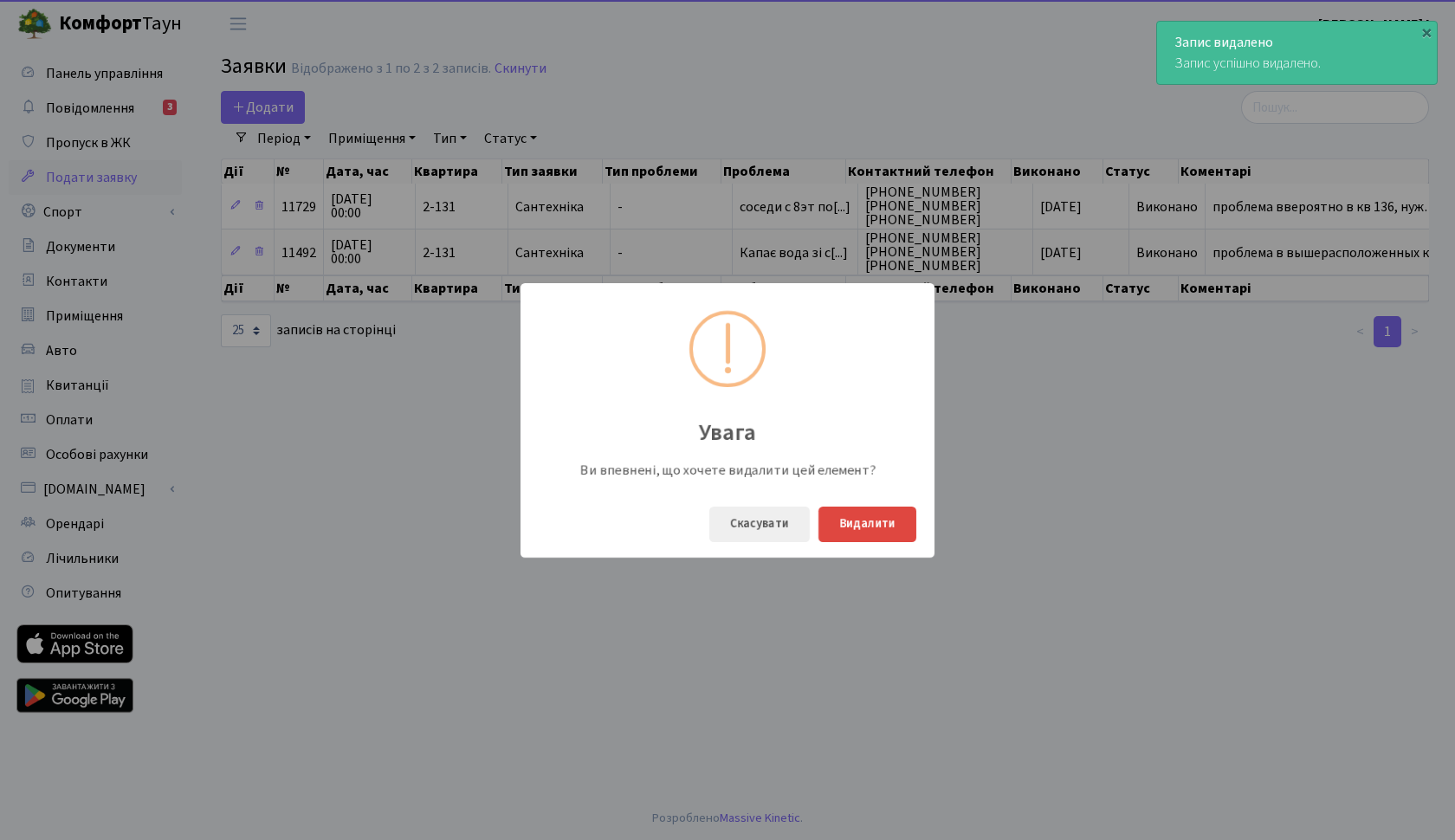
click at [856, 525] on button "Видалити" at bounding box center [867, 524] width 98 height 35
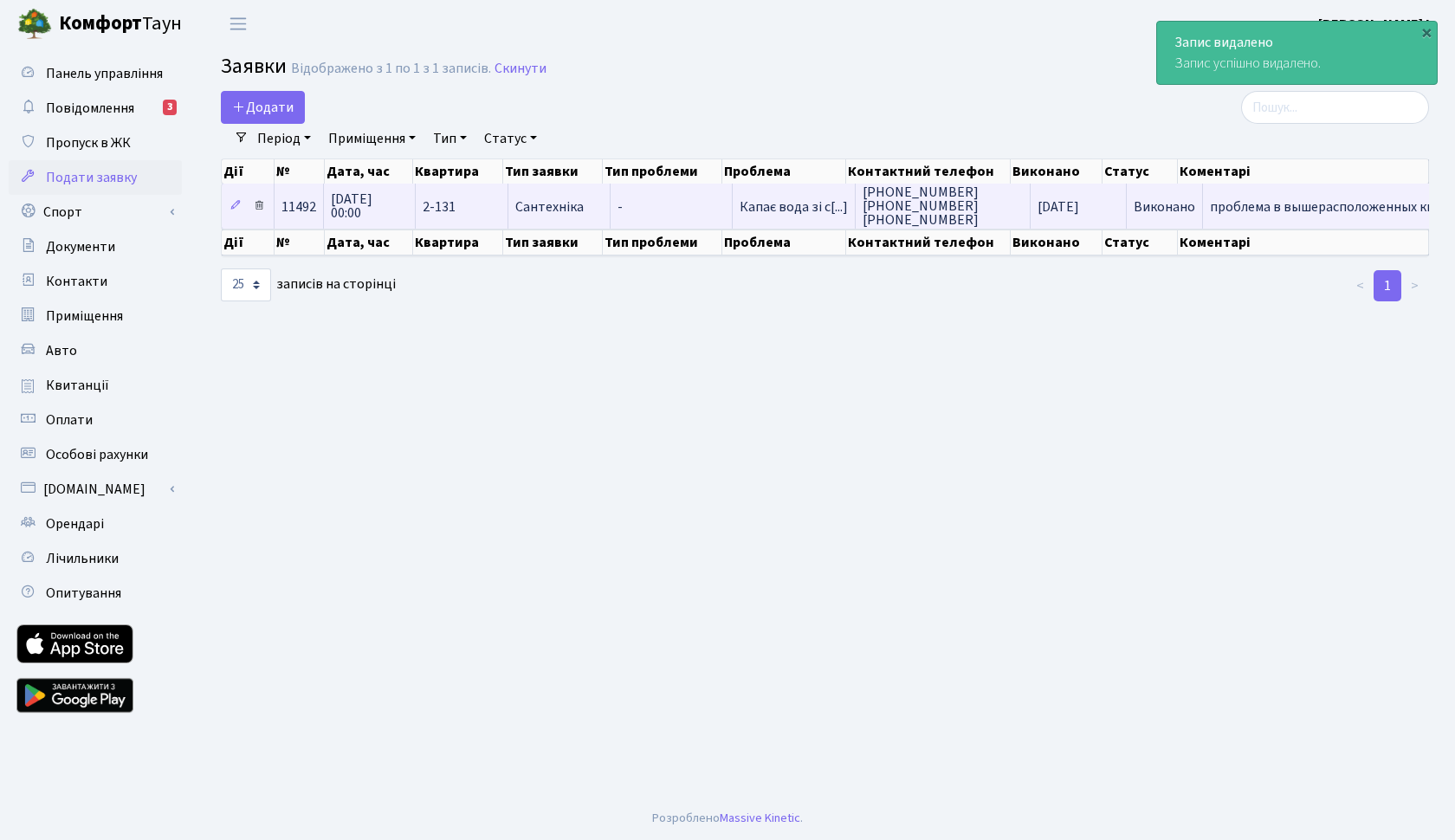
click at [262, 202] on icon at bounding box center [258, 205] width 12 height 12
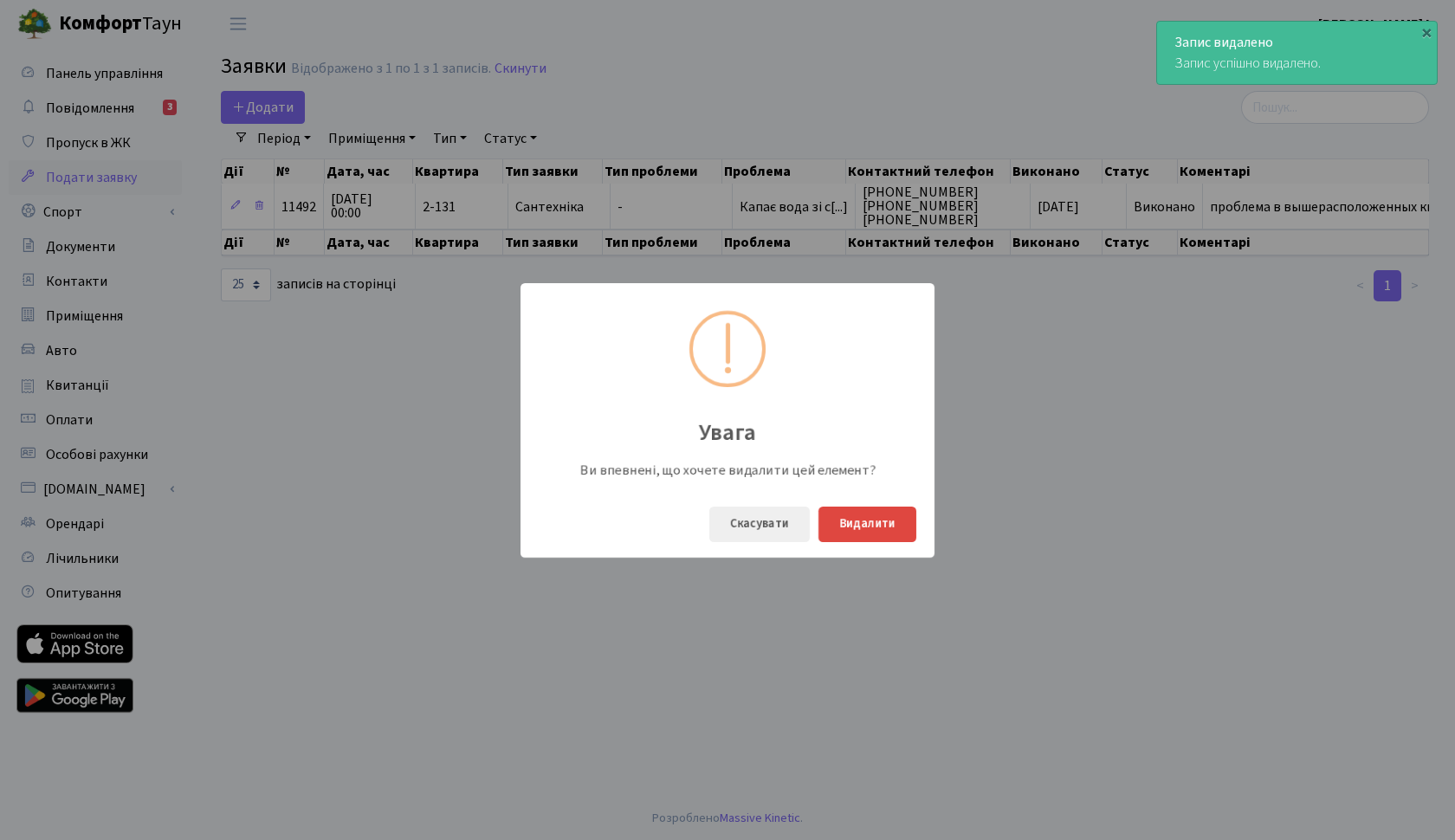
click at [879, 529] on button "Видалити" at bounding box center [867, 524] width 98 height 35
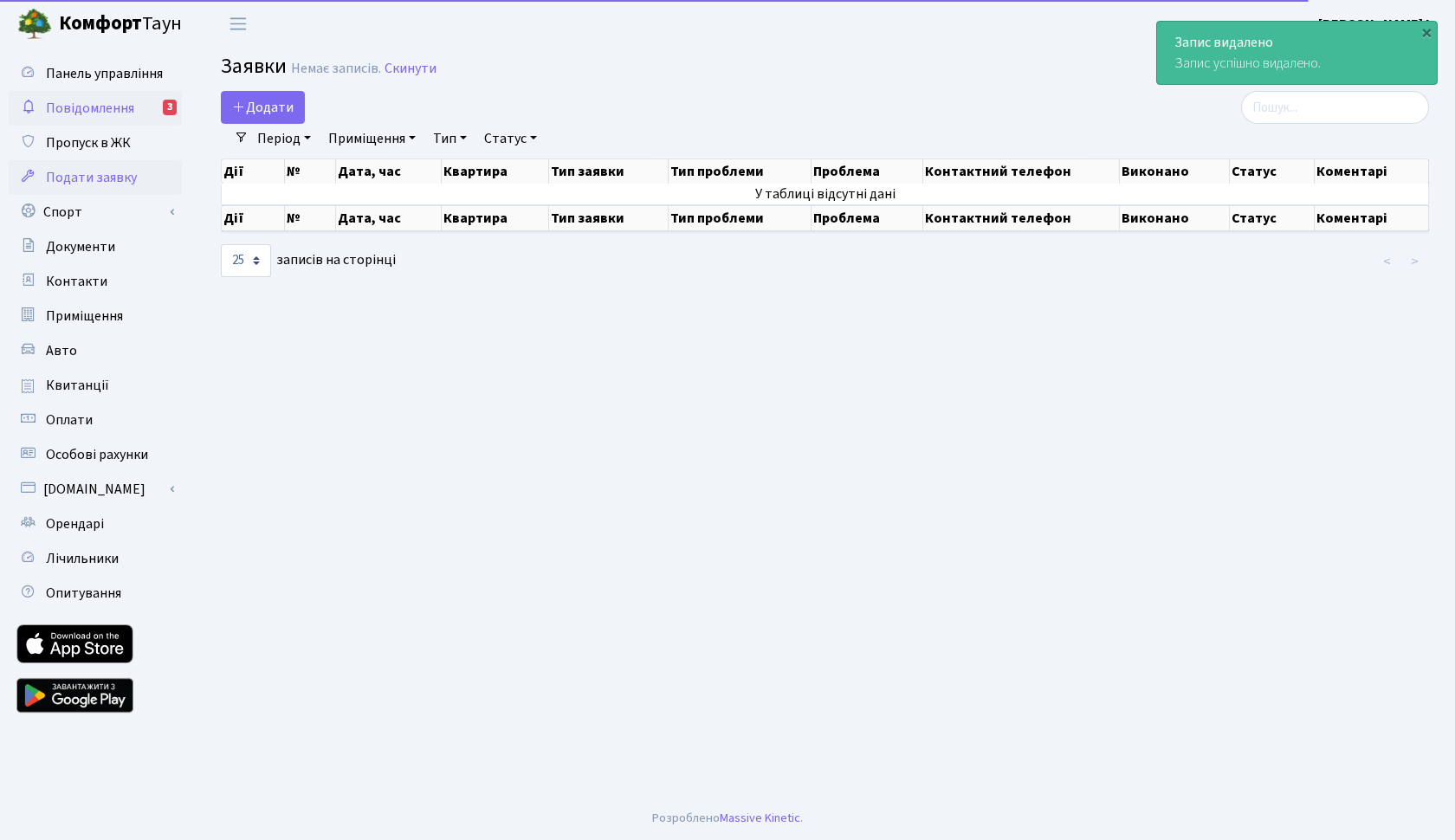
click at [119, 118] on link "Повідомлення 3" at bounding box center [95, 108] width 173 height 34
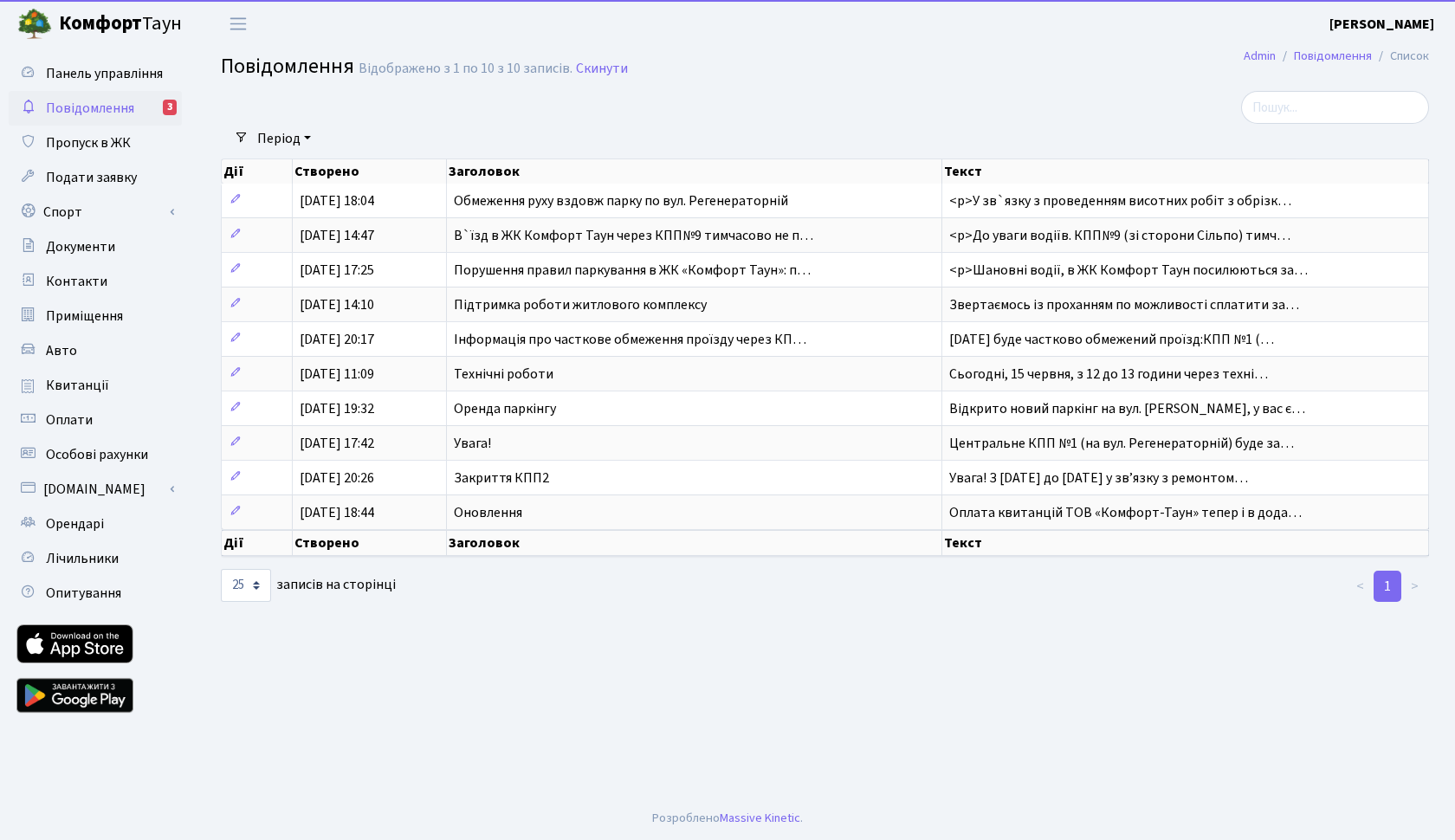
select select "25"
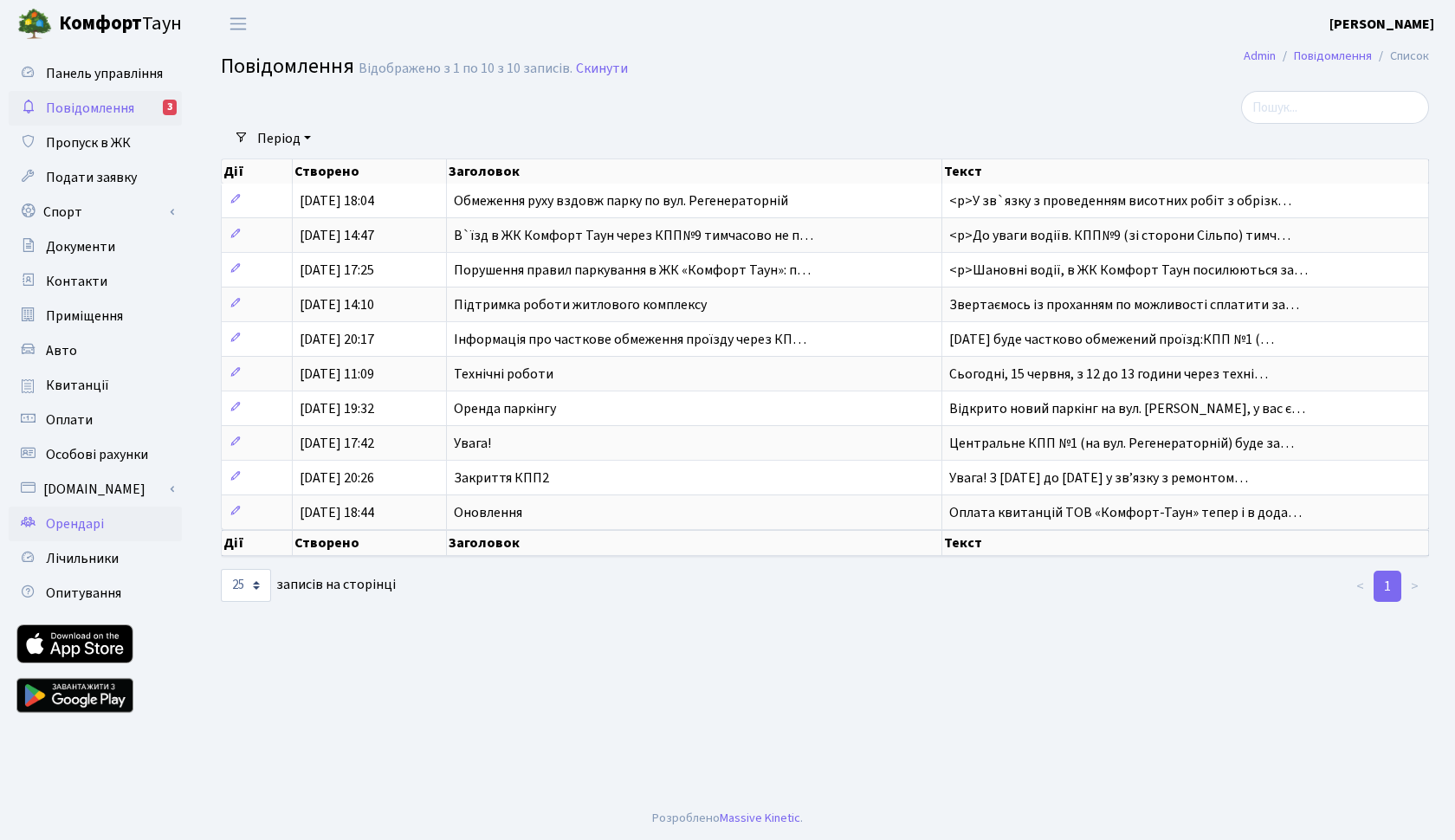
click at [84, 518] on span "Орендарі" at bounding box center [74, 524] width 58 height 19
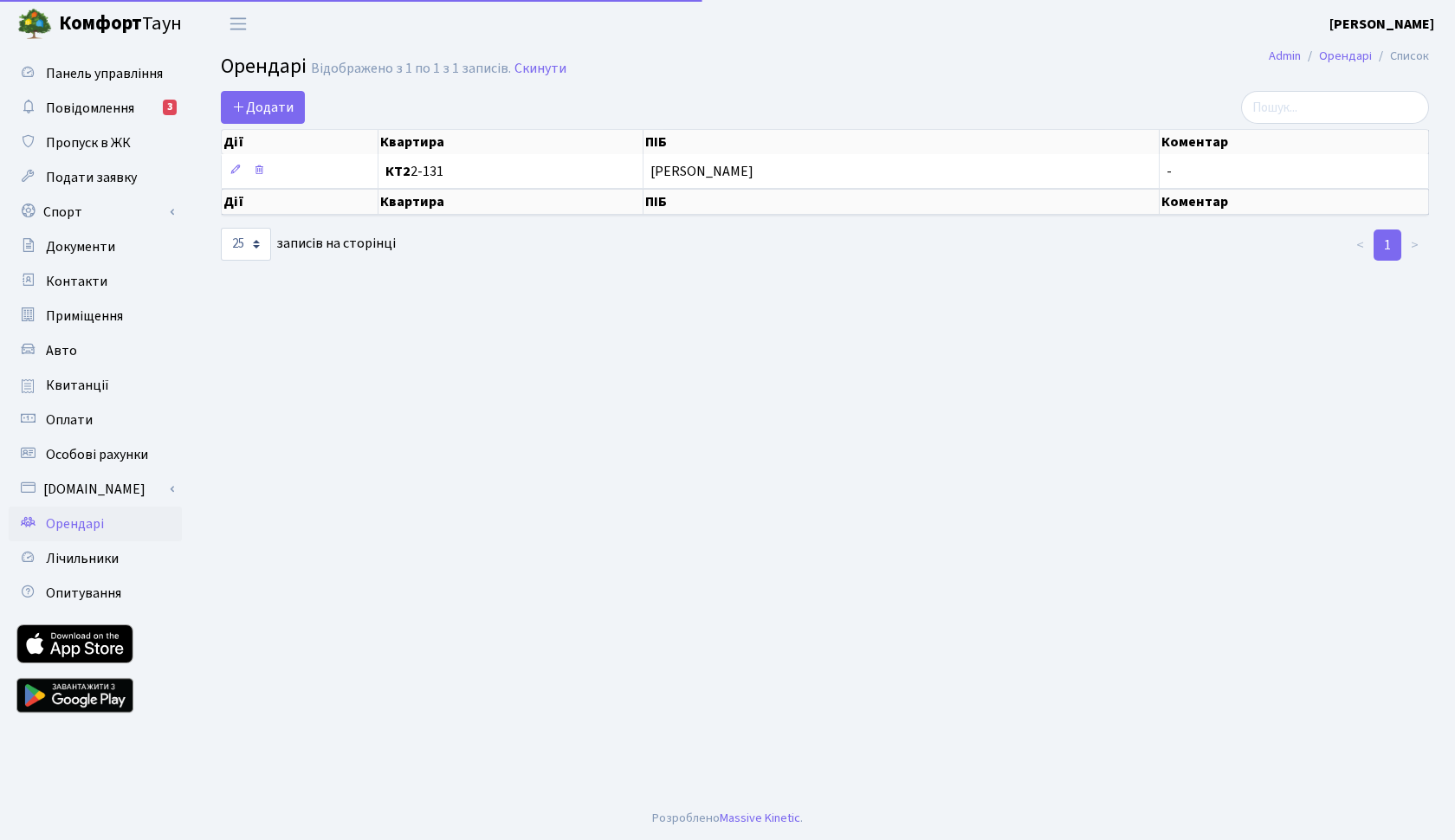
select select "25"
click at [1362, 18] on b "[PERSON_NAME]" at bounding box center [1382, 24] width 105 height 19
click at [1325, 93] on link "Вийти" at bounding box center [1347, 94] width 172 height 27
